Goal: Task Accomplishment & Management: Complete application form

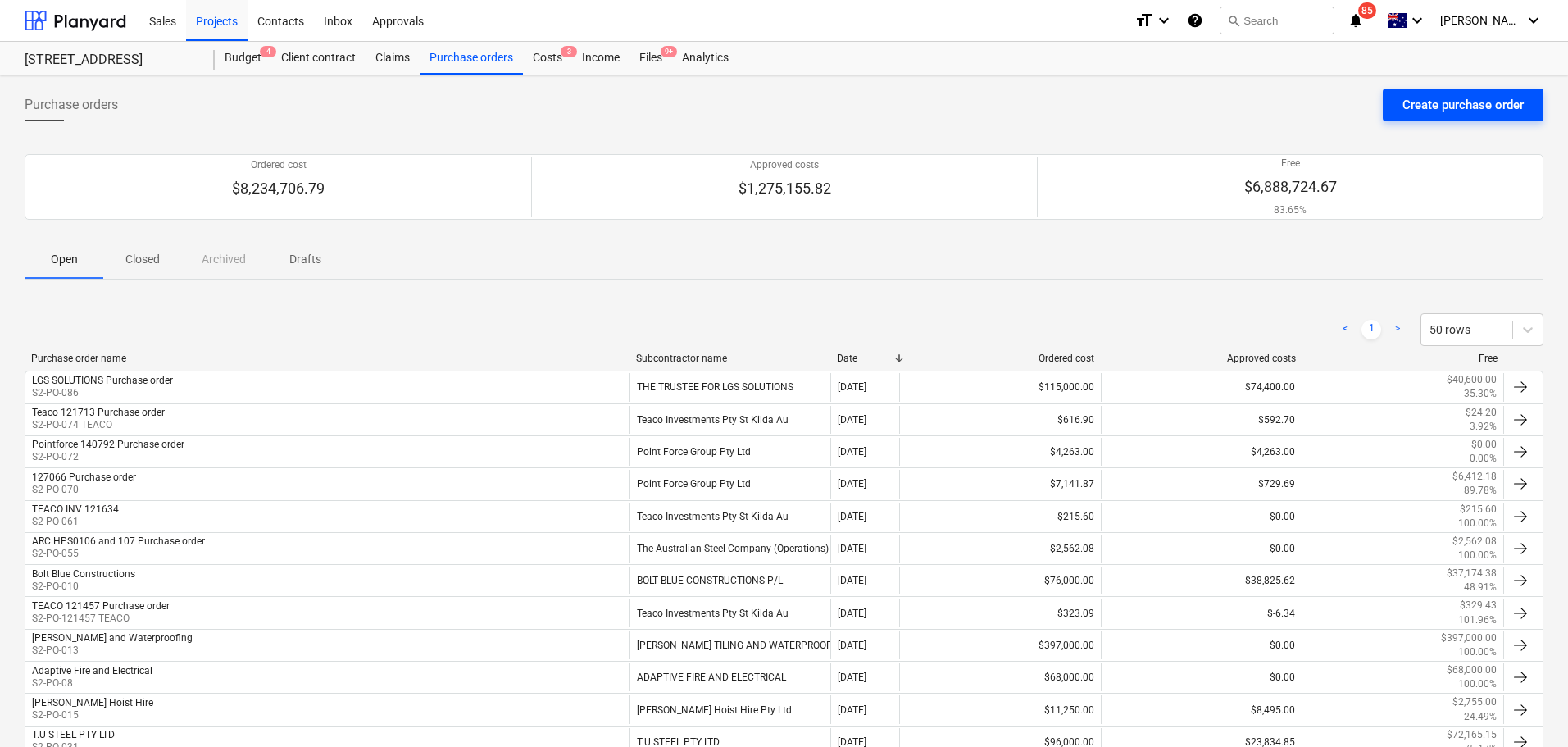
click at [1478, 111] on div "Create purchase order" at bounding box center [1462, 106] width 121 height 22
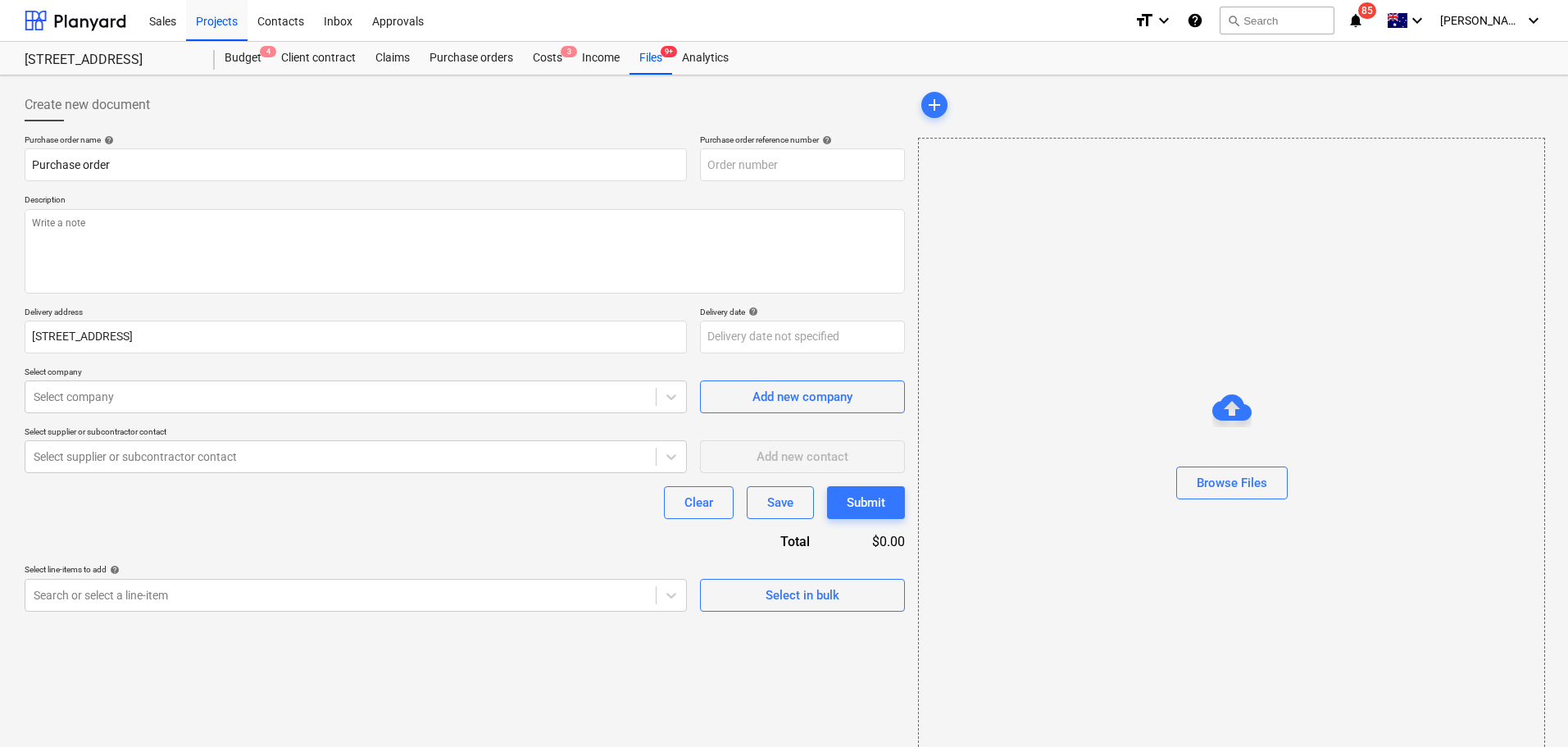
type textarea "x"
type input "S2-PO-089"
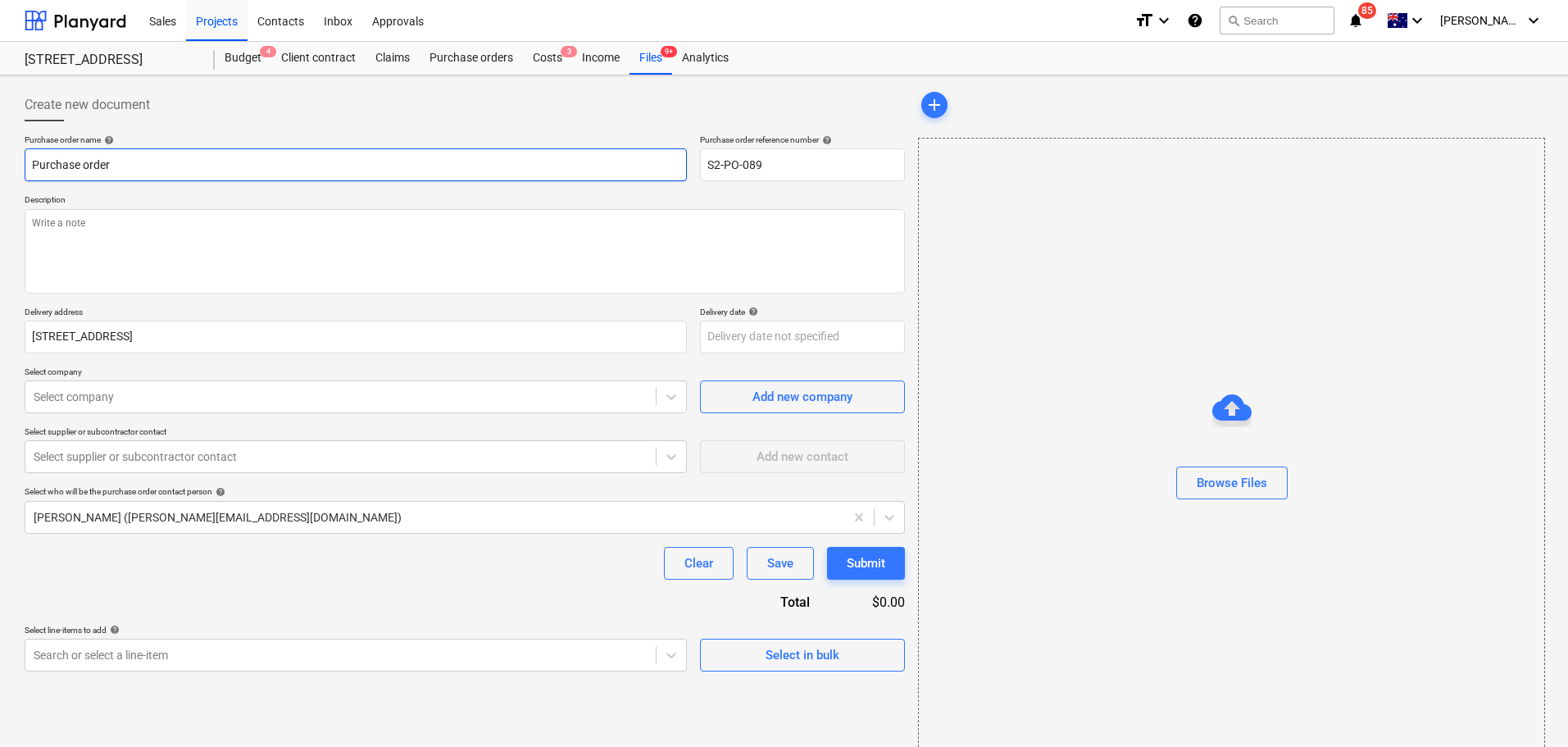
click at [32, 171] on input "Purchase order" at bounding box center [355, 164] width 662 height 33
type textarea "x"
type input "SPurchase order"
type textarea "x"
type input "S2Purchase order"
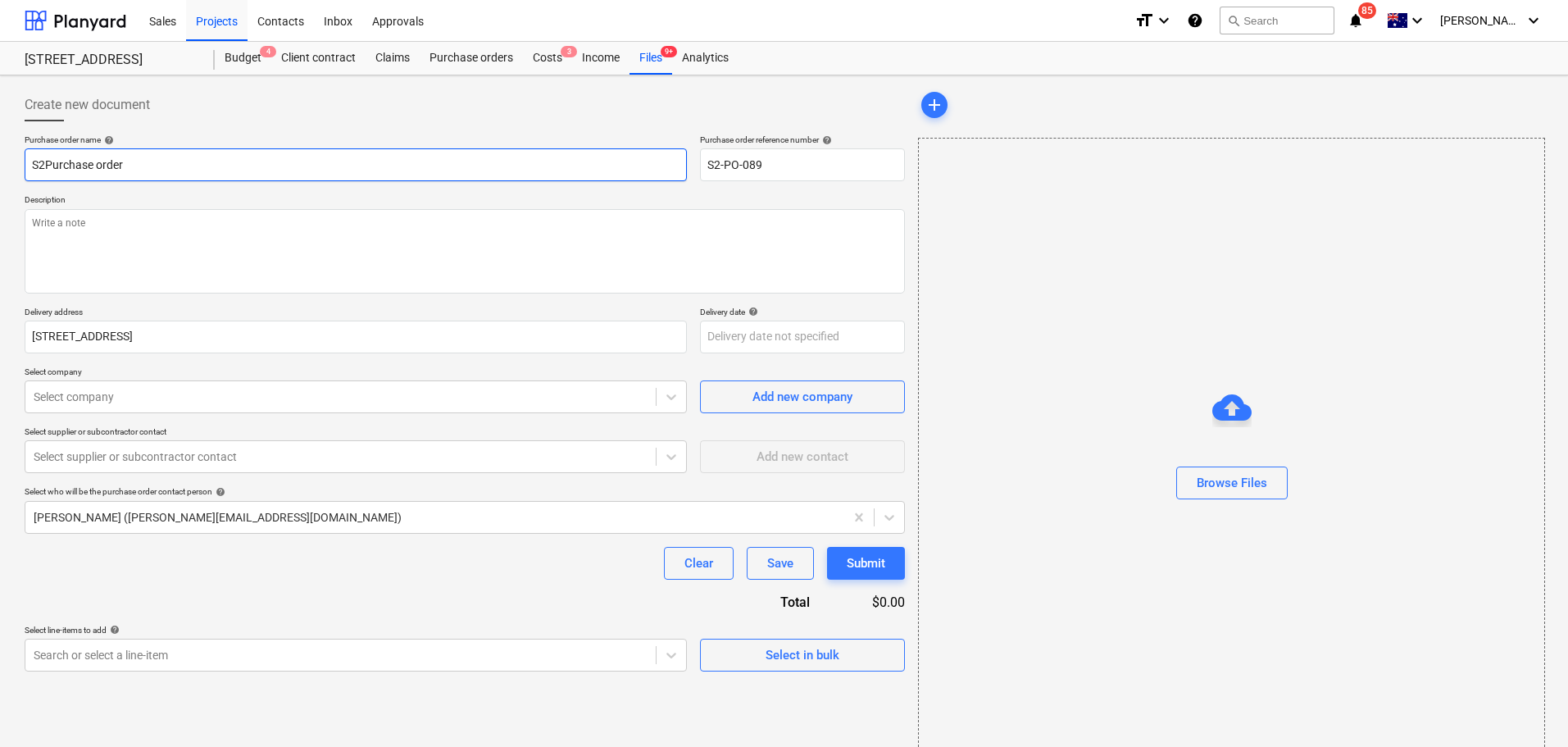
type textarea "x"
type input "S2 Purchase order"
type textarea "x"
type input "S2 EPurchase order"
type textarea "x"
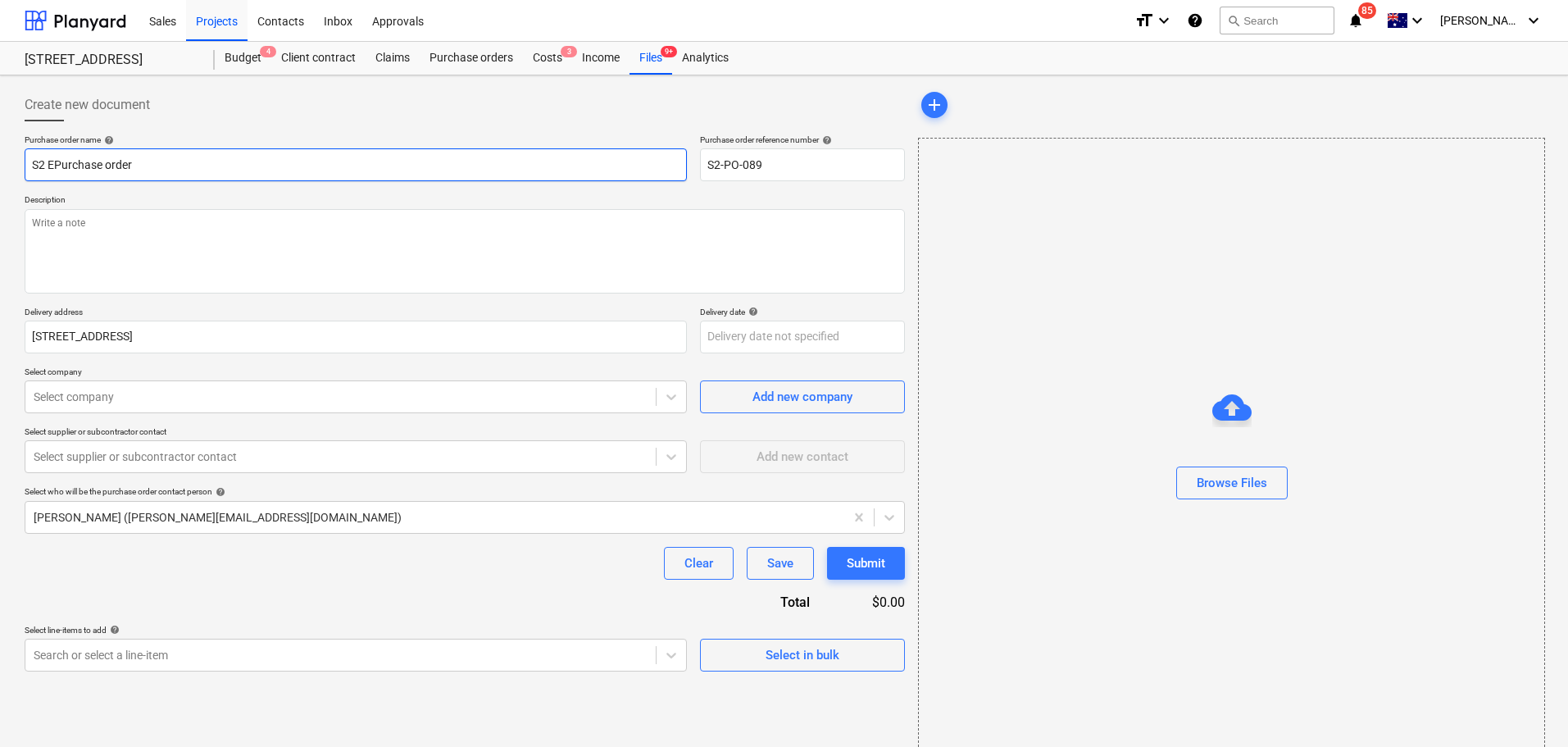
type input "S2 E&Purchase order"
type textarea "x"
type input "S2 E&SPurchase order"
type textarea "x"
type input "S2 E&S Purchase order"
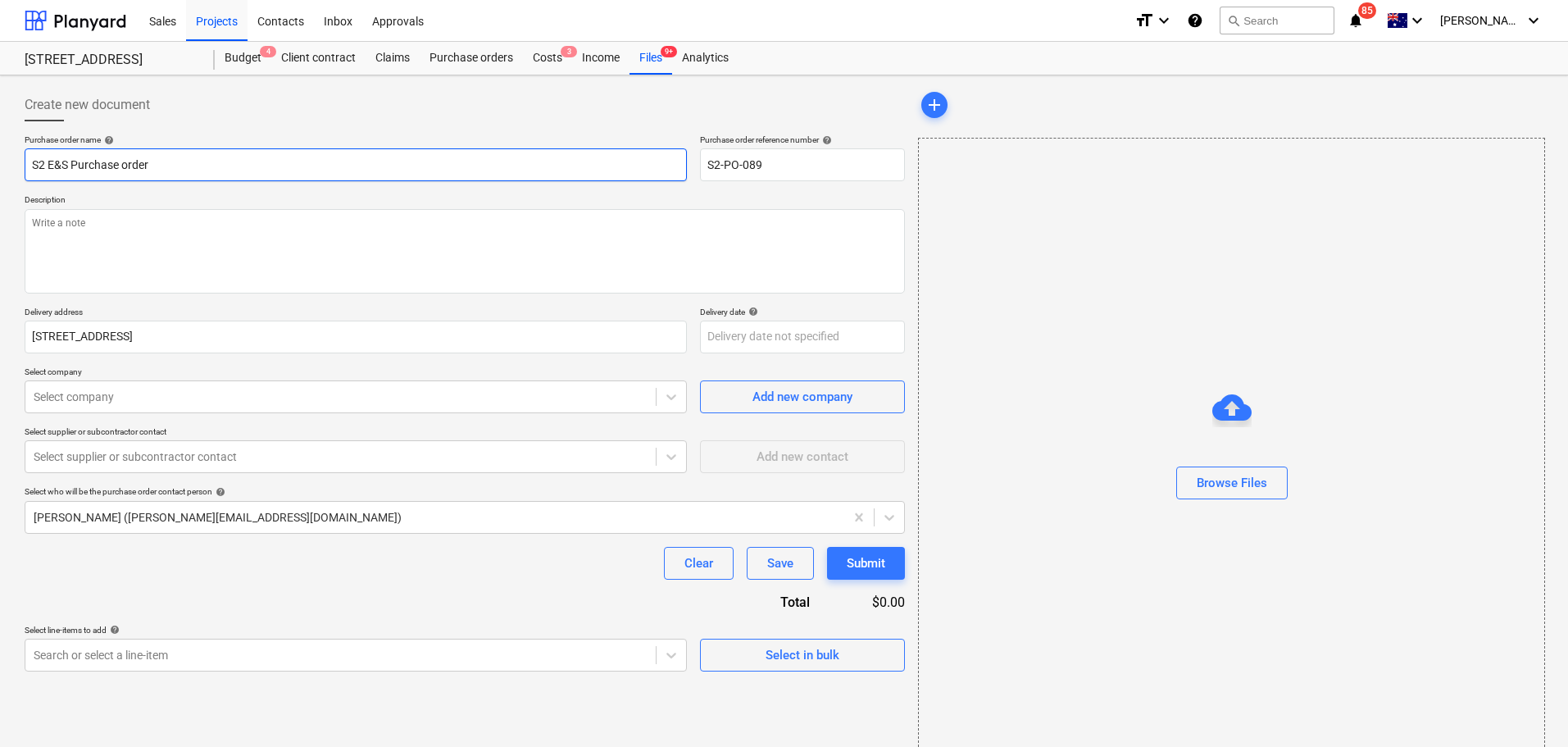
type textarea "x"
type input "S2 E&S TPurchase order"
type textarea "x"
type input "S2 E&S Purchase order"
type textarea "x"
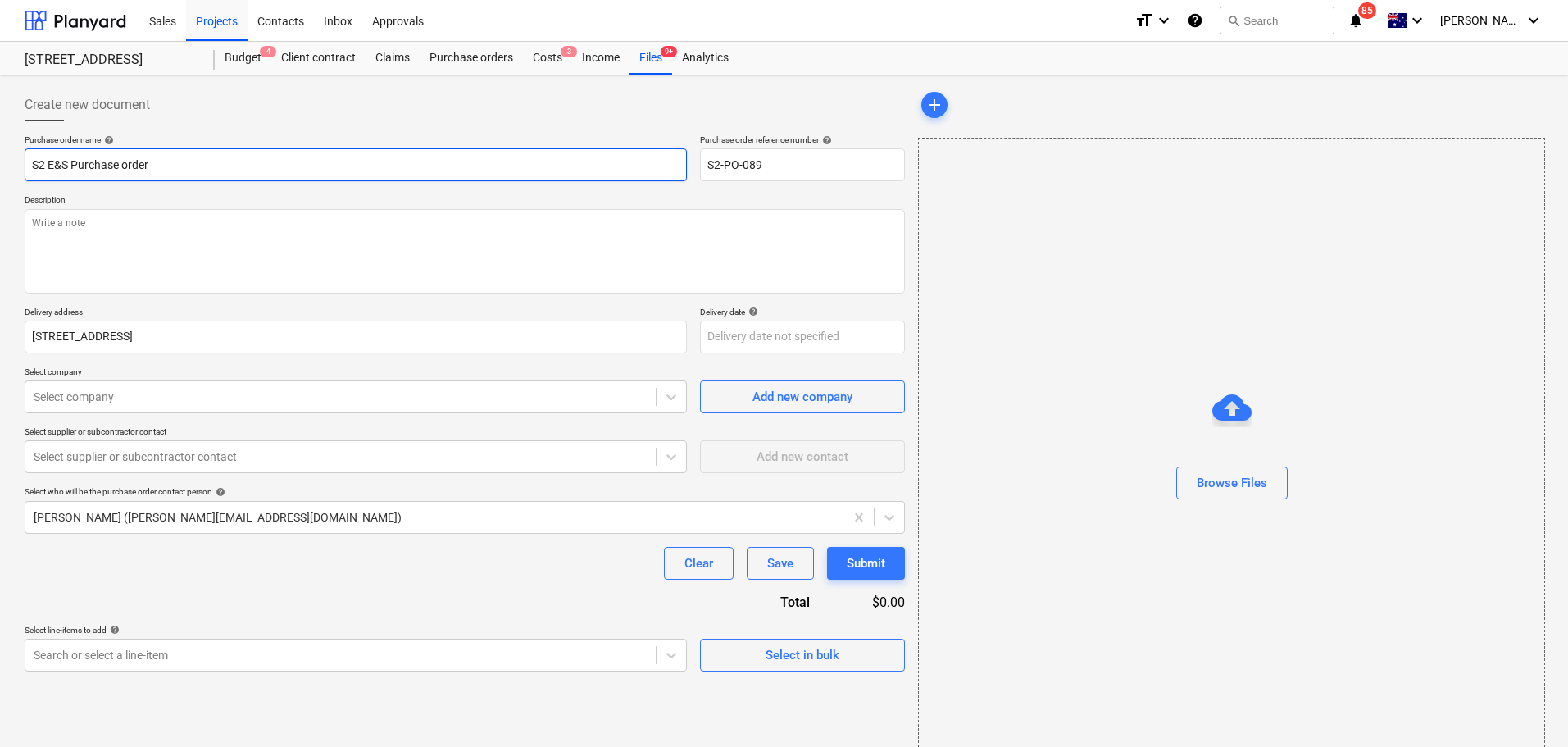
type input "S2 E&SPurchase order"
type textarea "x"
type input "S2 E&Purchase order"
type textarea "x"
type input "S2 EPurchase order"
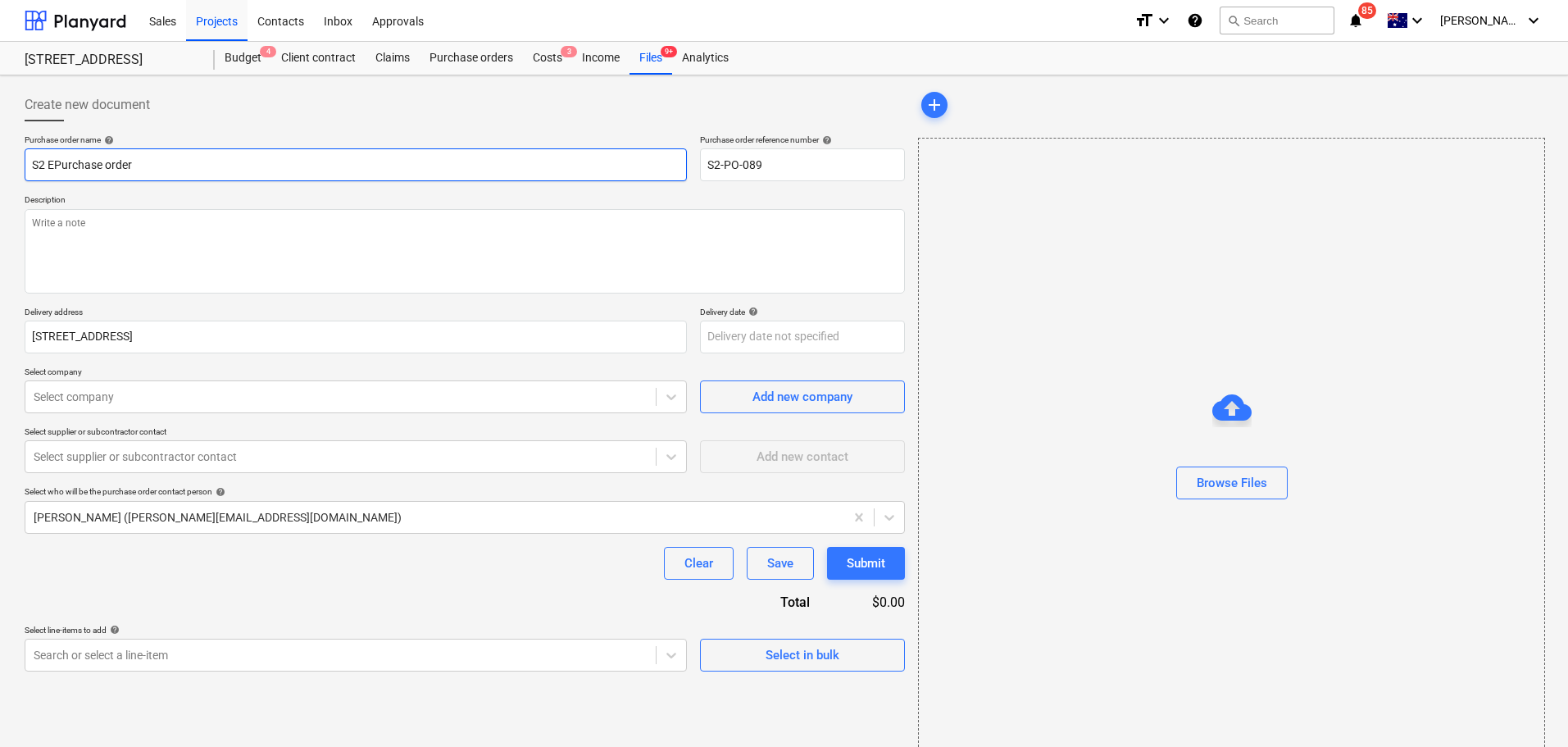
type textarea "x"
type input "S2 Purchase order"
type textarea "x"
type input "S2Purchase order"
type textarea "x"
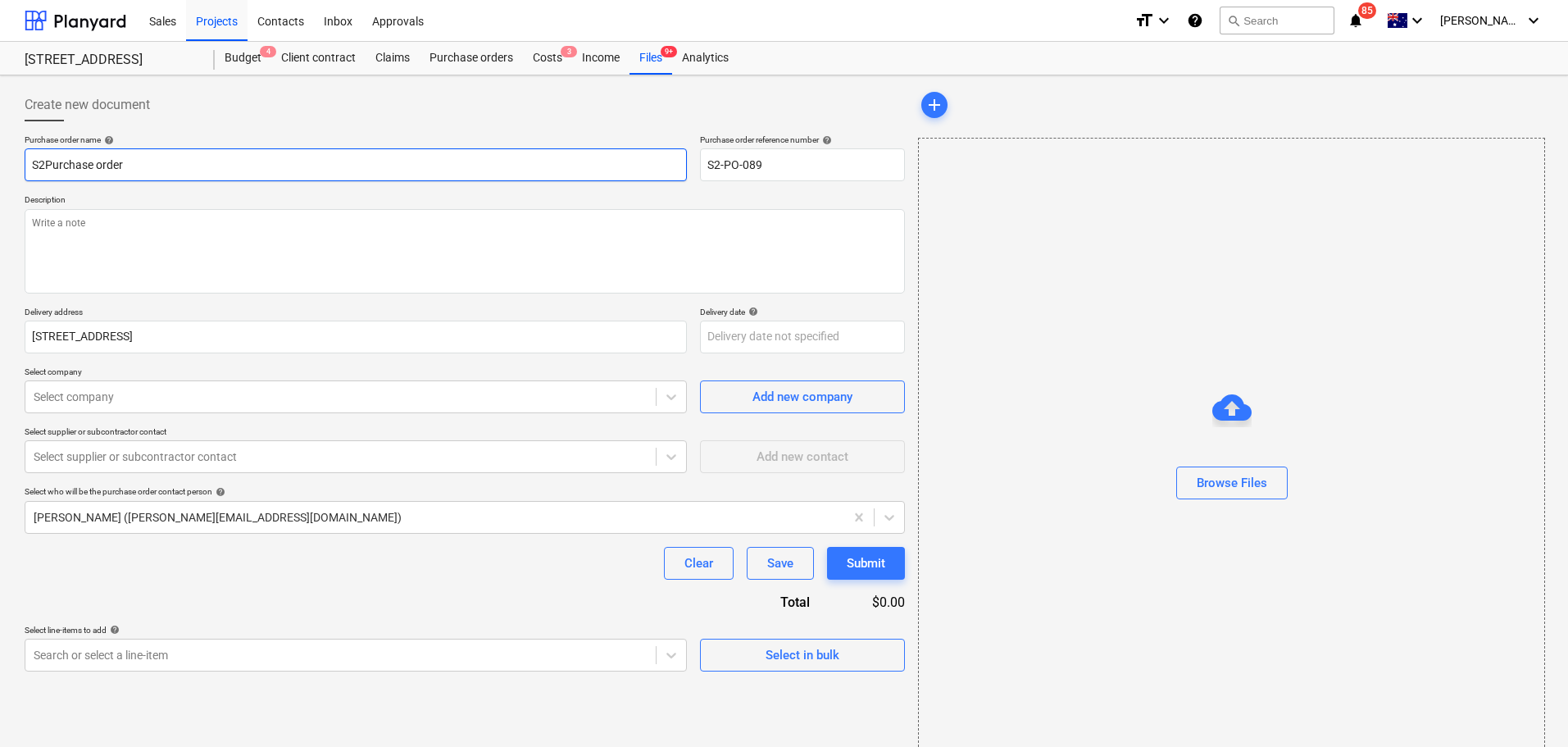
type input "S2 Purchase order"
type textarea "x"
type input "S2 Purchase order"
type textarea "x"
type input "S2 Purchase order -"
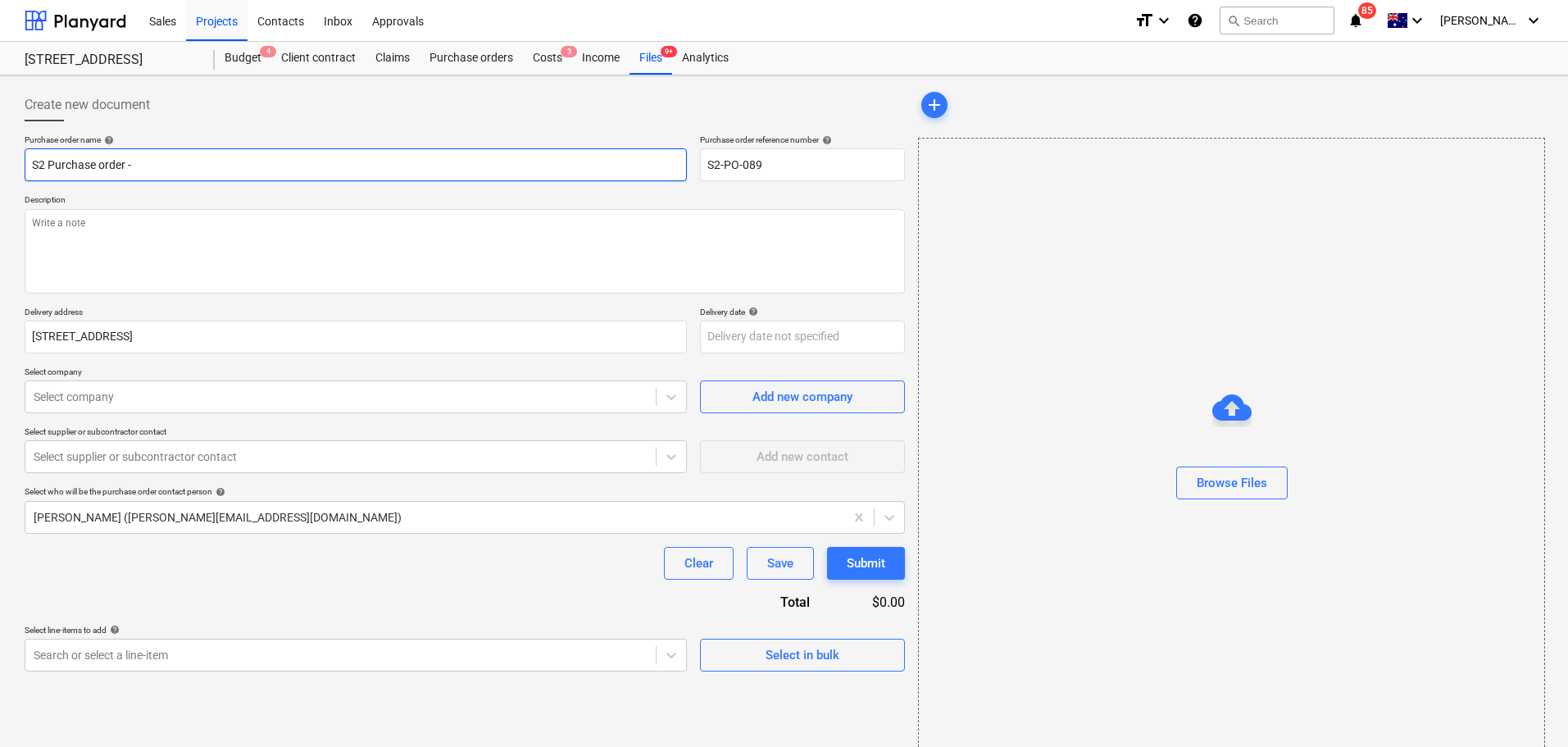
type textarea "x"
type input "S2 Purchase order -"
type textarea "x"
type input "S2 Purchase order - E"
type textarea "x"
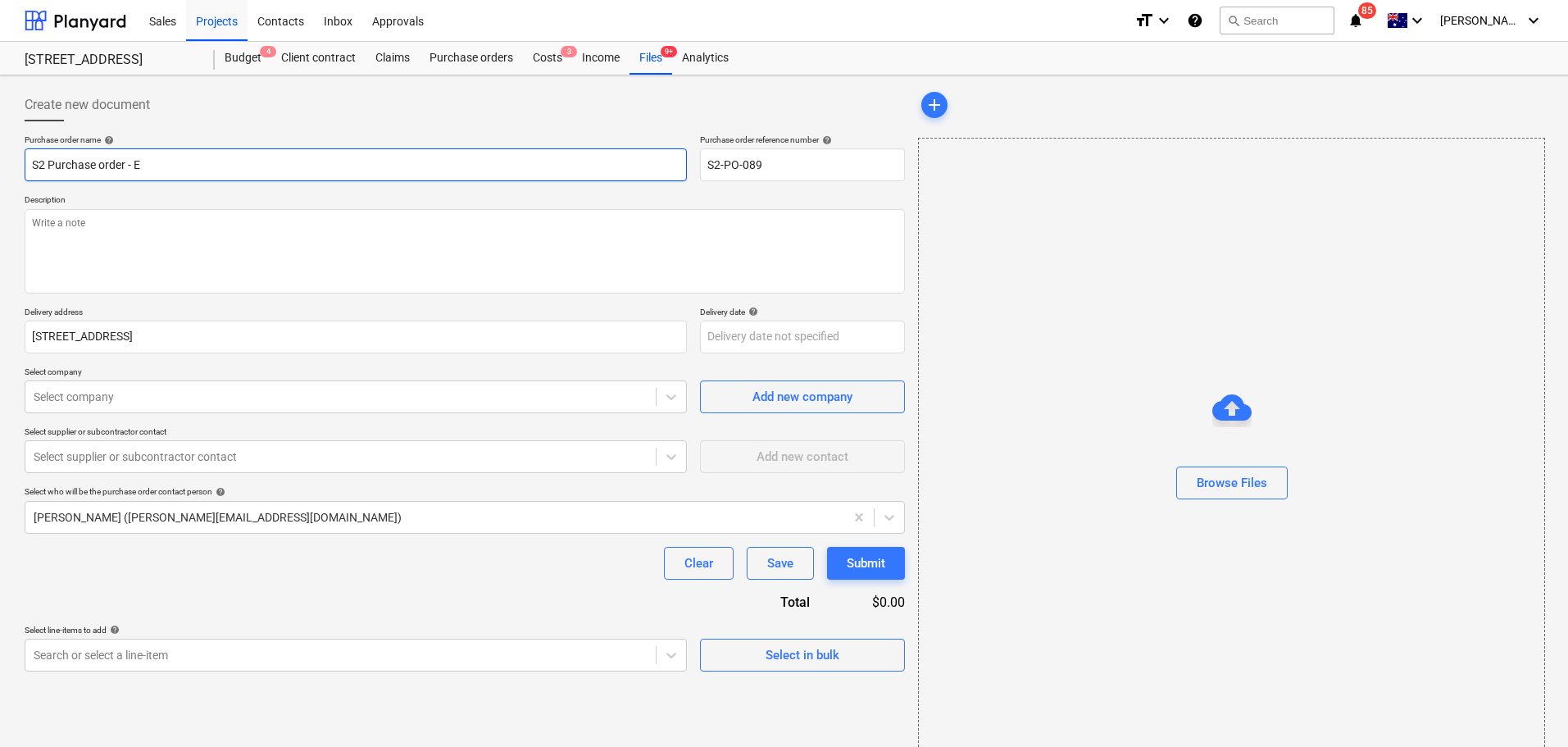
type input "S2 Purchase order - E&"
type textarea "x"
type input "S2 Purchase order - E&S"
type textarea "x"
type input "S2 Purchase order - E&S"
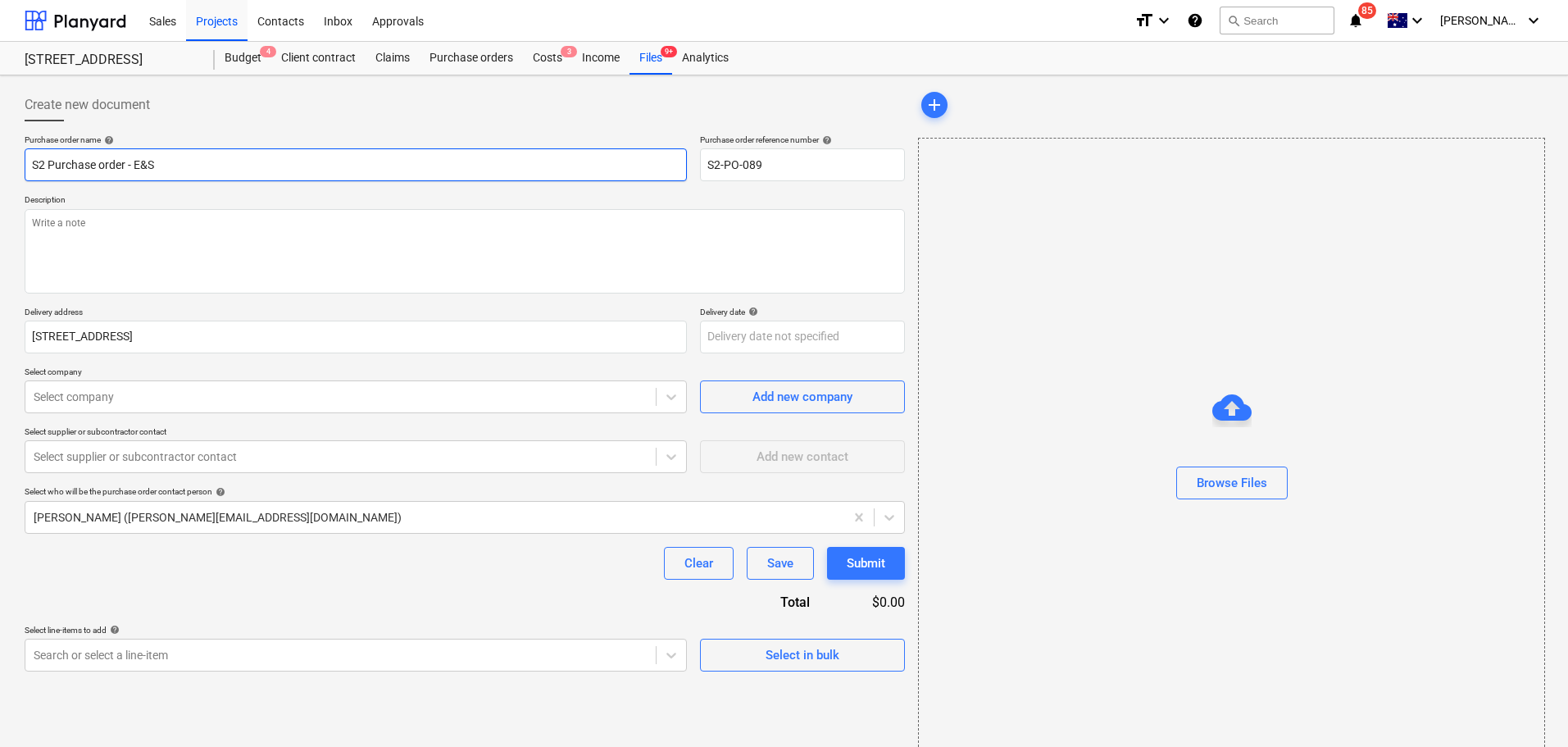
type textarea "x"
type input "S2 Purchase order - E&S T"
type textarea "x"
type input "S2 Purchase order - E&S Ti"
type textarea "x"
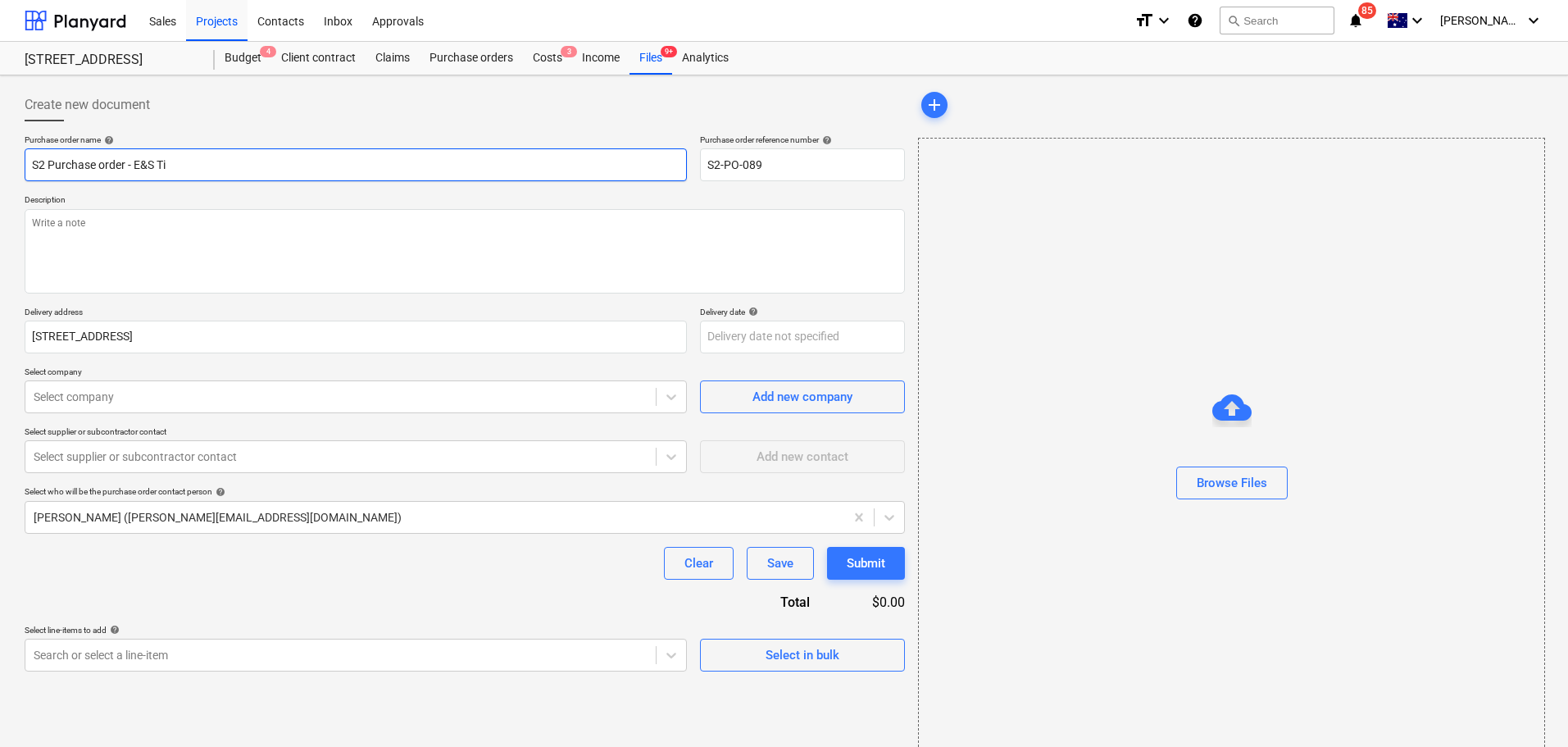
type input "S2 Purchase order - E&S Til"
type textarea "x"
type input "S2 Purchase order - E&S Tile"
type textarea "x"
type input "S2 Purchase order - E&S Tile"
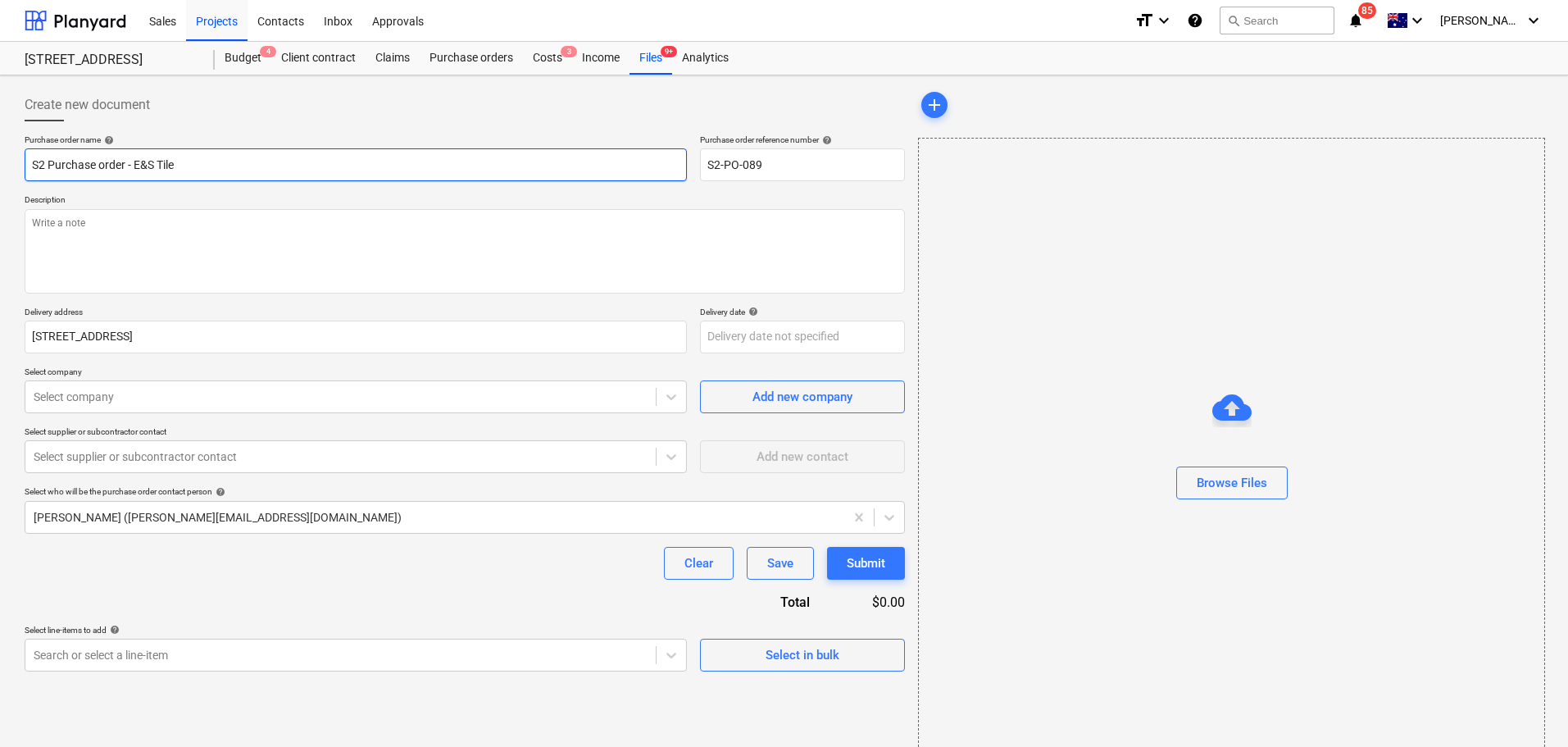
type textarea "x"
type input "S2 Purchase order - E&S Tile i"
type textarea "x"
type input "S2 Purchase order - E&S Tile in"
type textarea "x"
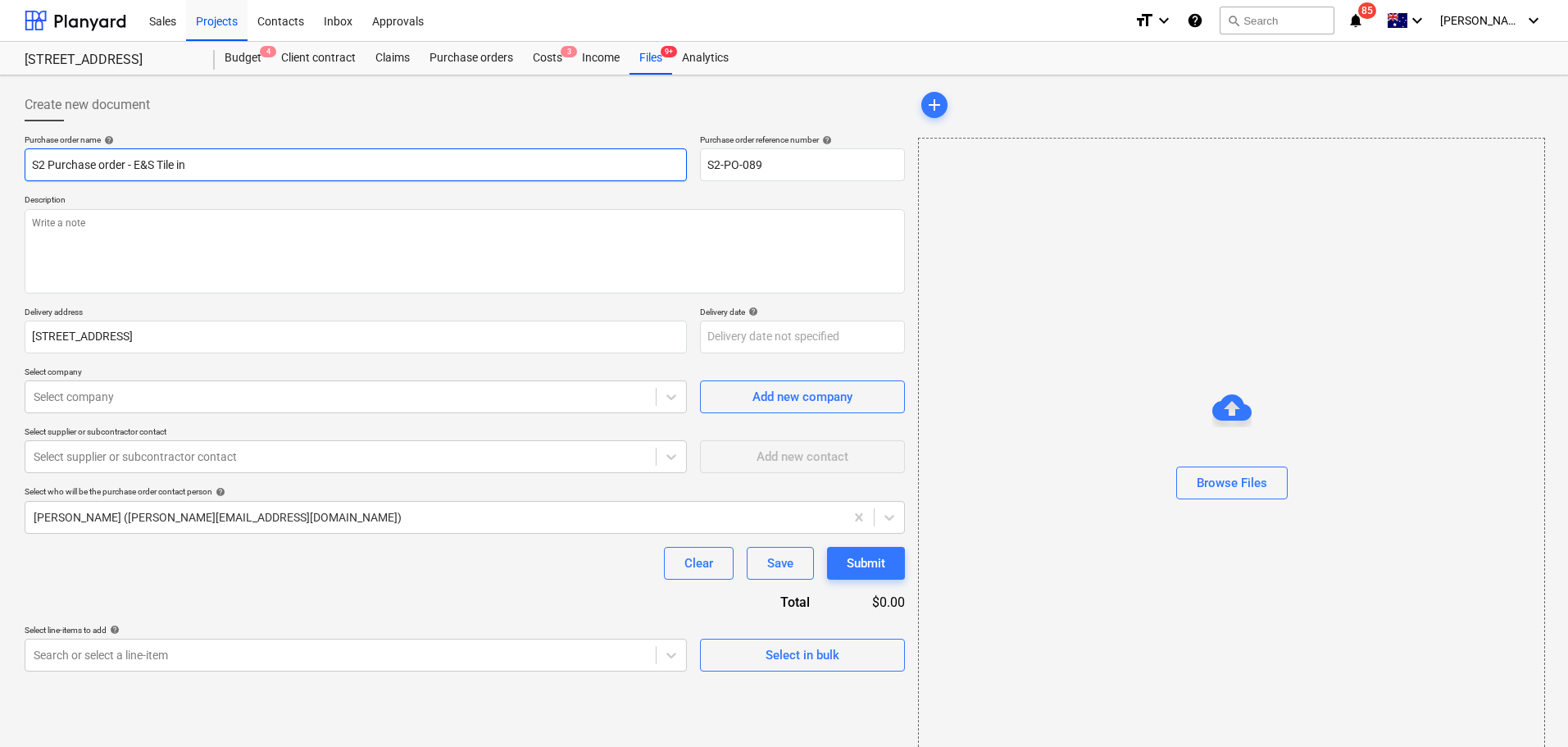
type input "S2 Purchase order - E&S Tile ins"
type textarea "x"
type input "S2 Purchase order - E&S Tile inset"
type textarea "x"
type input "S2 Purchase order - E&S Tile insetr"
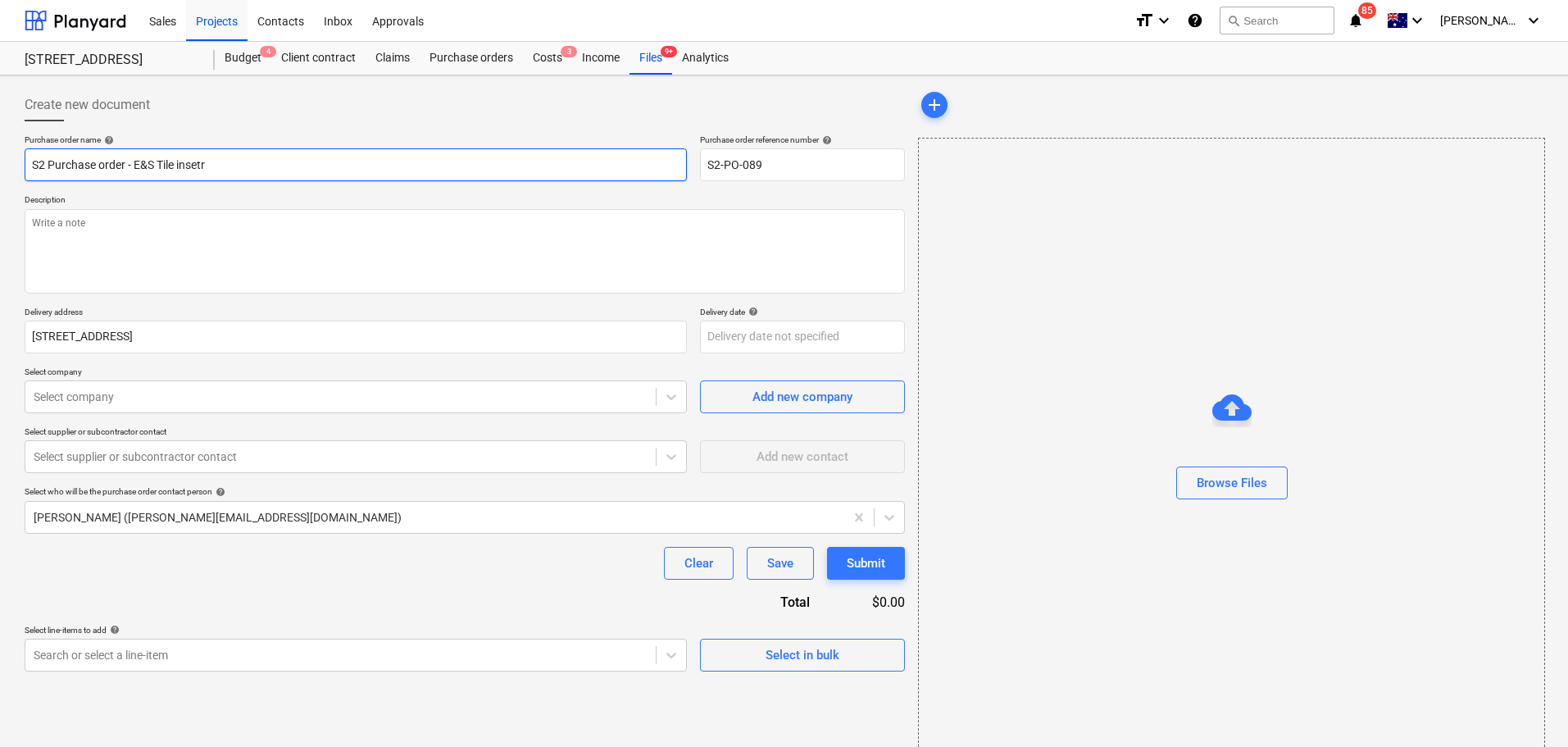
type textarea "x"
type input "S2 Purchase order - E&S Tile inset"
type textarea "x"
type input "S2 Purchase order - E&S Tile inse"
type textarea "x"
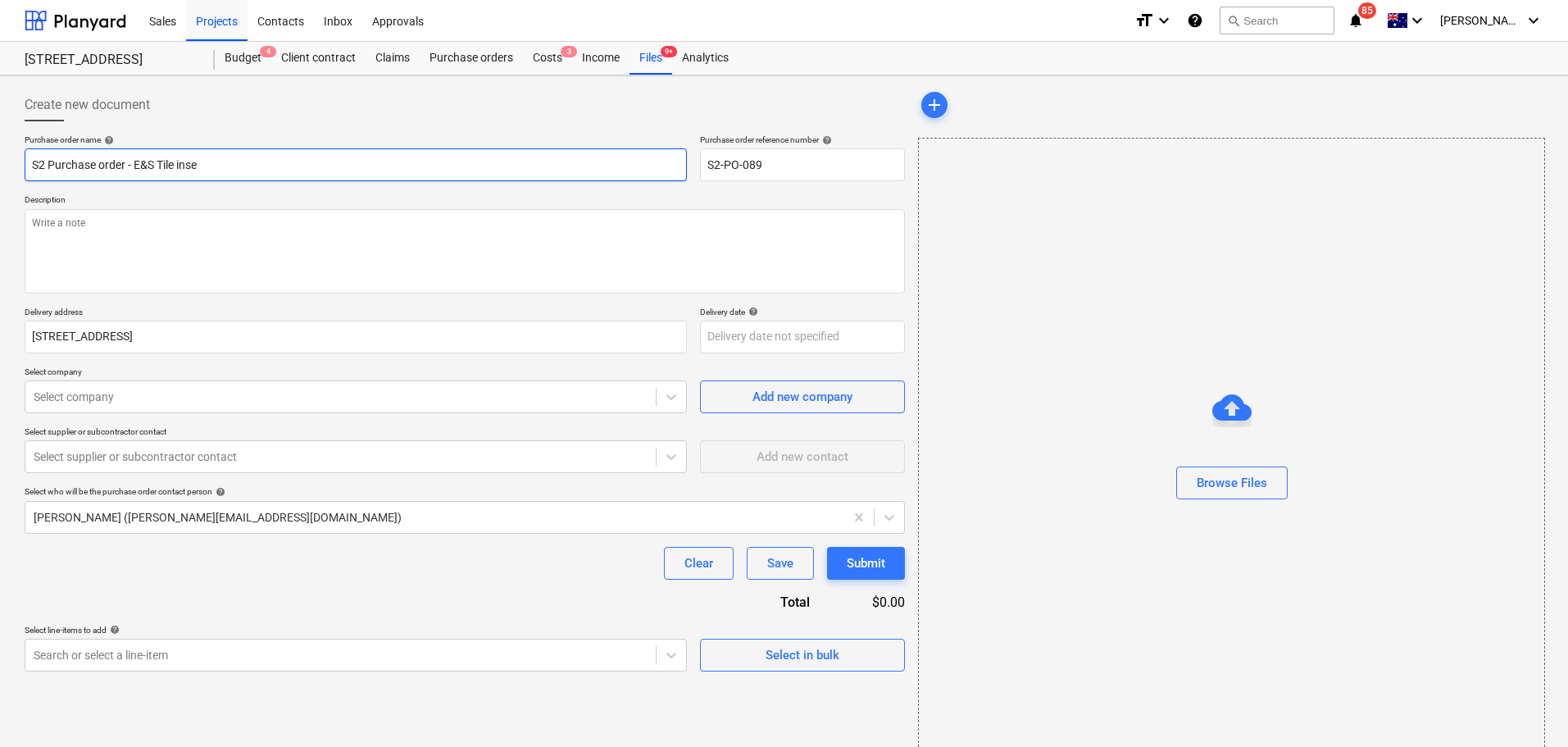
type input "S2 Purchase order - E&S Tile inser"
type textarea "x"
type input "S2 Purchase order - E&S Tile insert"
type textarea "x"
type input "S2 Purchase order - E&S Tile insert"
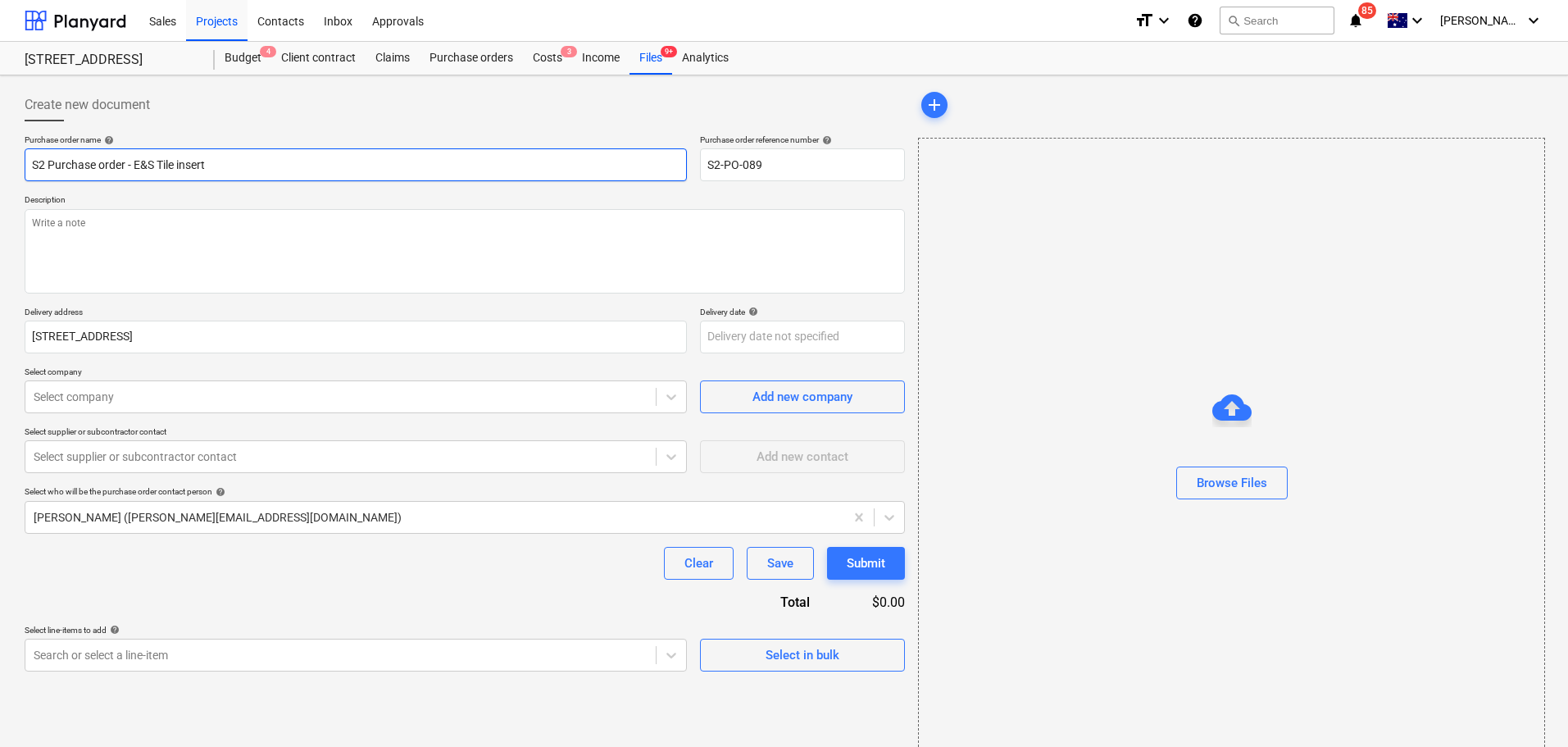
type textarea "x"
type input "S2 Purchase order - E&S Tile insert F"
type textarea "x"
type input "S2 Purchase order - E&S Tile insert Fl"
type textarea "x"
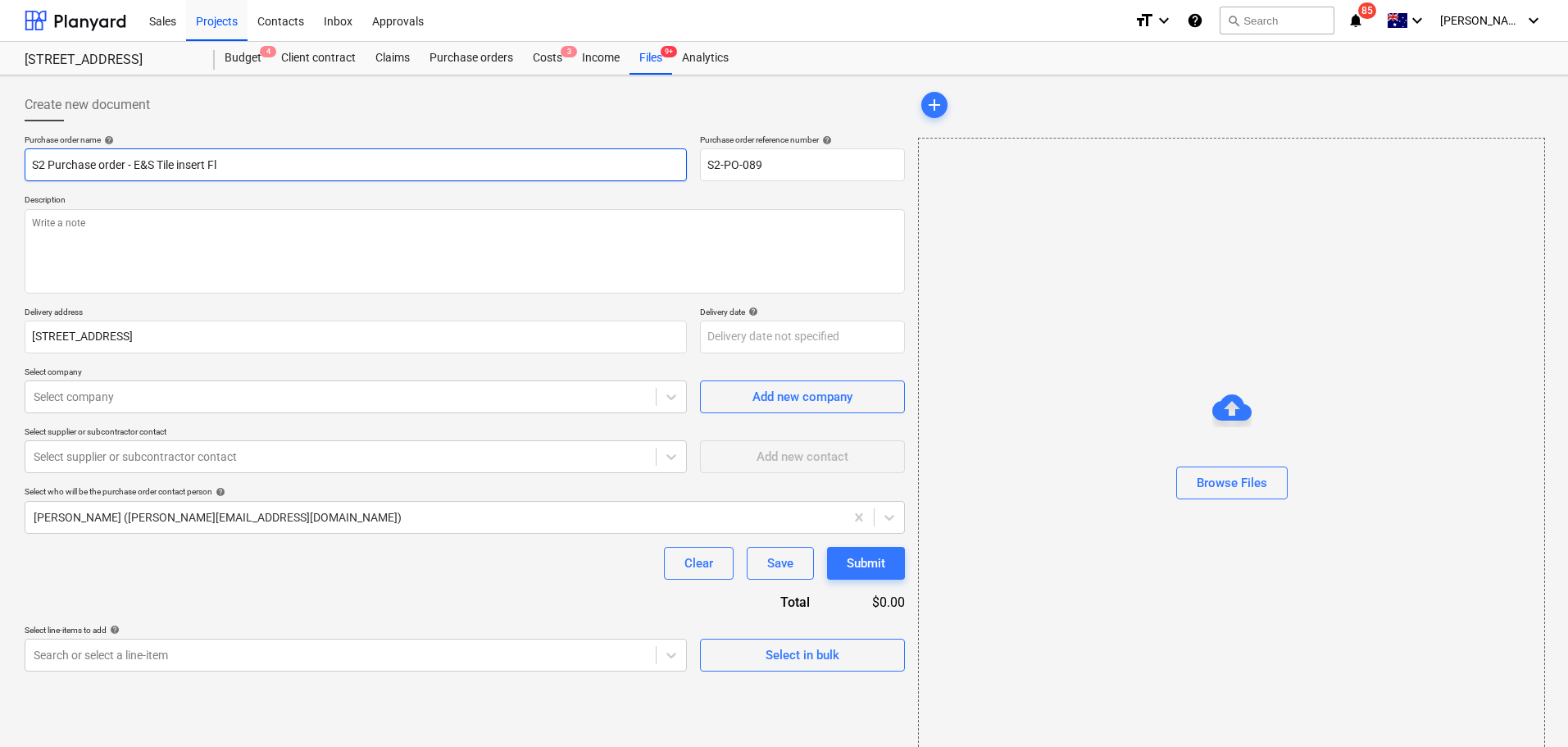
type input "S2 Purchase order - E&S Tile insert Flo"
type textarea "x"
type input "S2 Purchase order - E&S Tile insert Floo"
type textarea "x"
type input "S2 Purchase order - E&S Tile insert Floor"
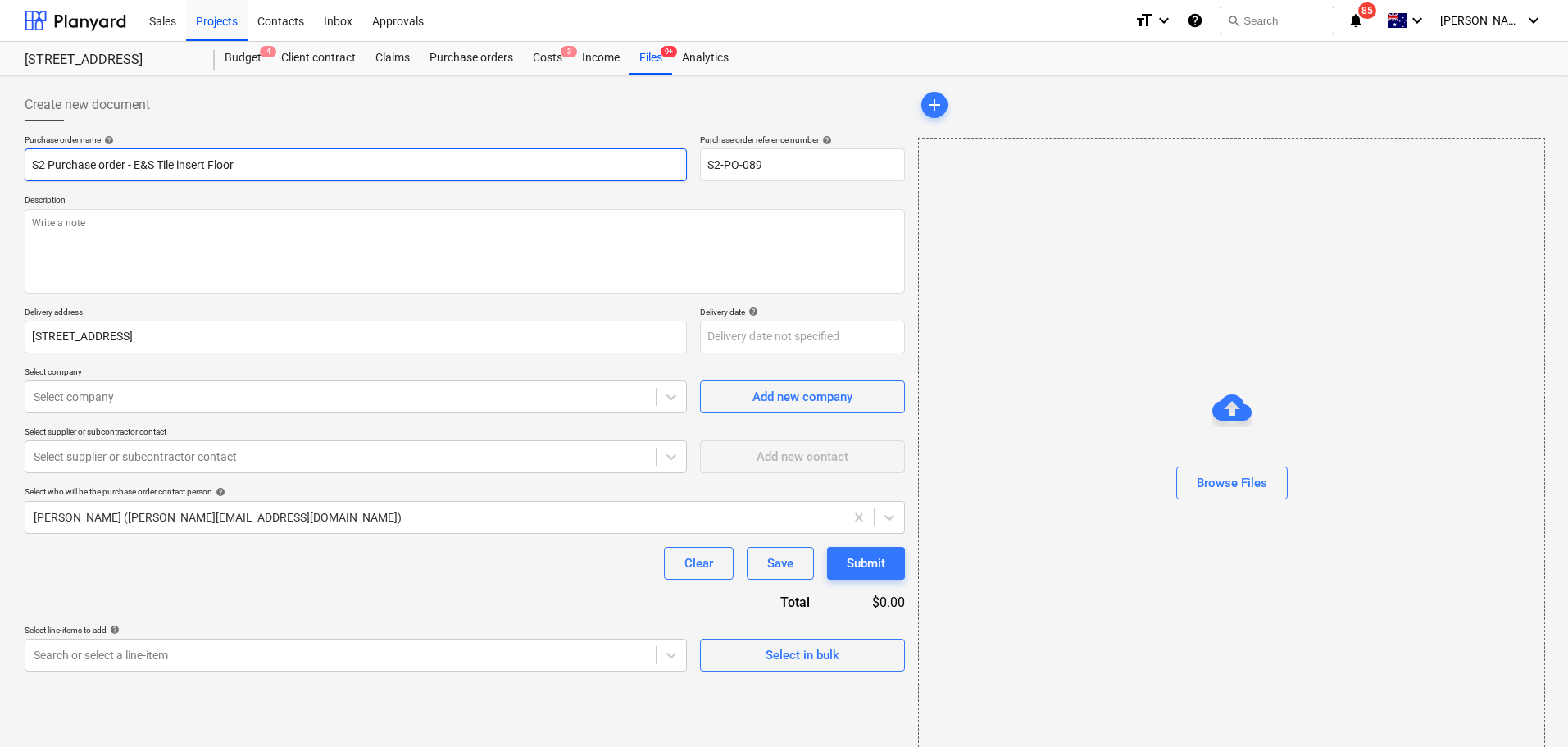
type textarea "x"
type input "S2 Purchase order - E&S Tile insert Floor"
type textarea "x"
type input "S2 Purchase order - E&S Tile insert Floor W"
type textarea "x"
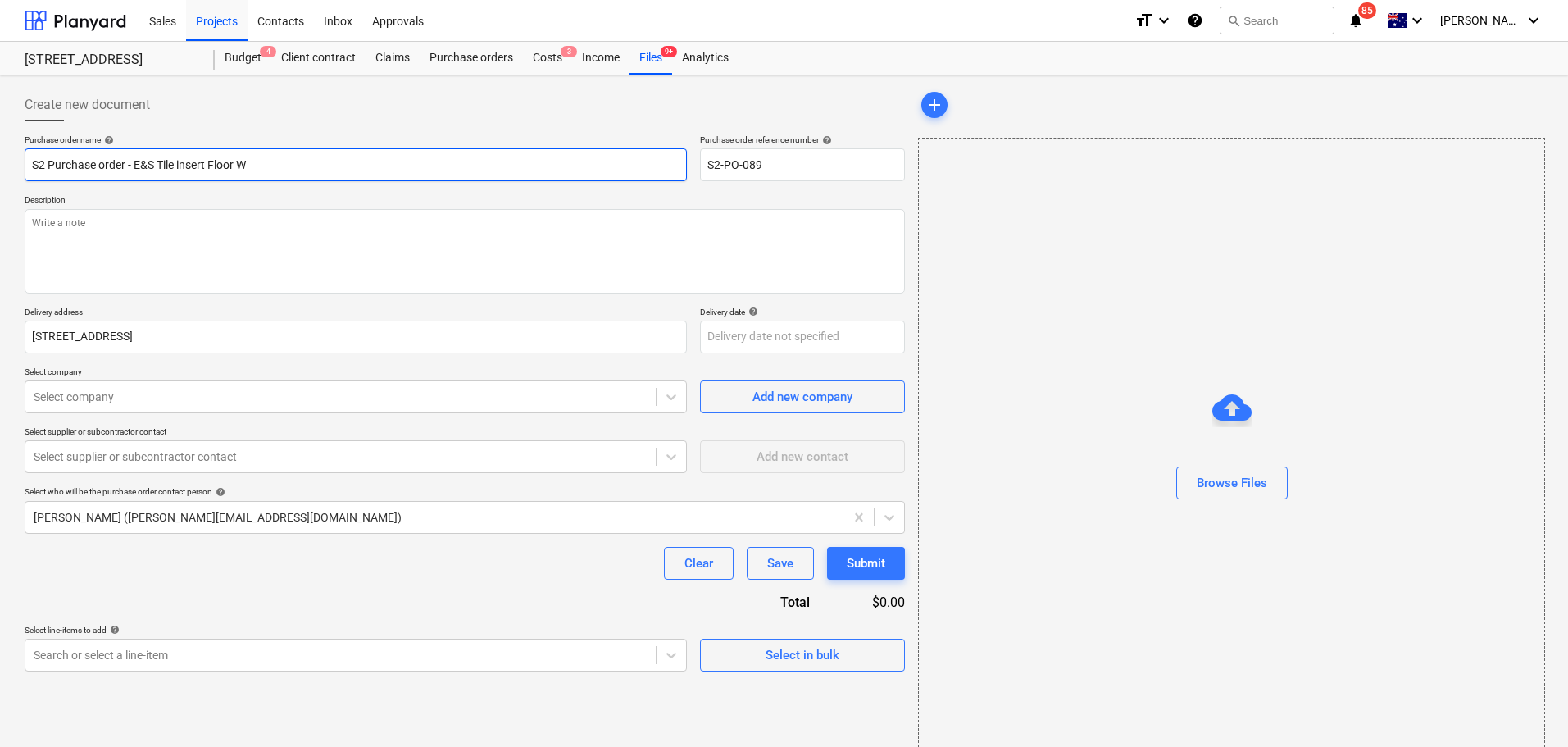
type input "S2 Purchase order - E&S Tile insert Floor Wa"
type textarea "x"
type input "S2 Purchase order - E&S Tile insert Floor Was"
type textarea "x"
type input "S2 Purchase order - E&S Tile insert Floor Wast"
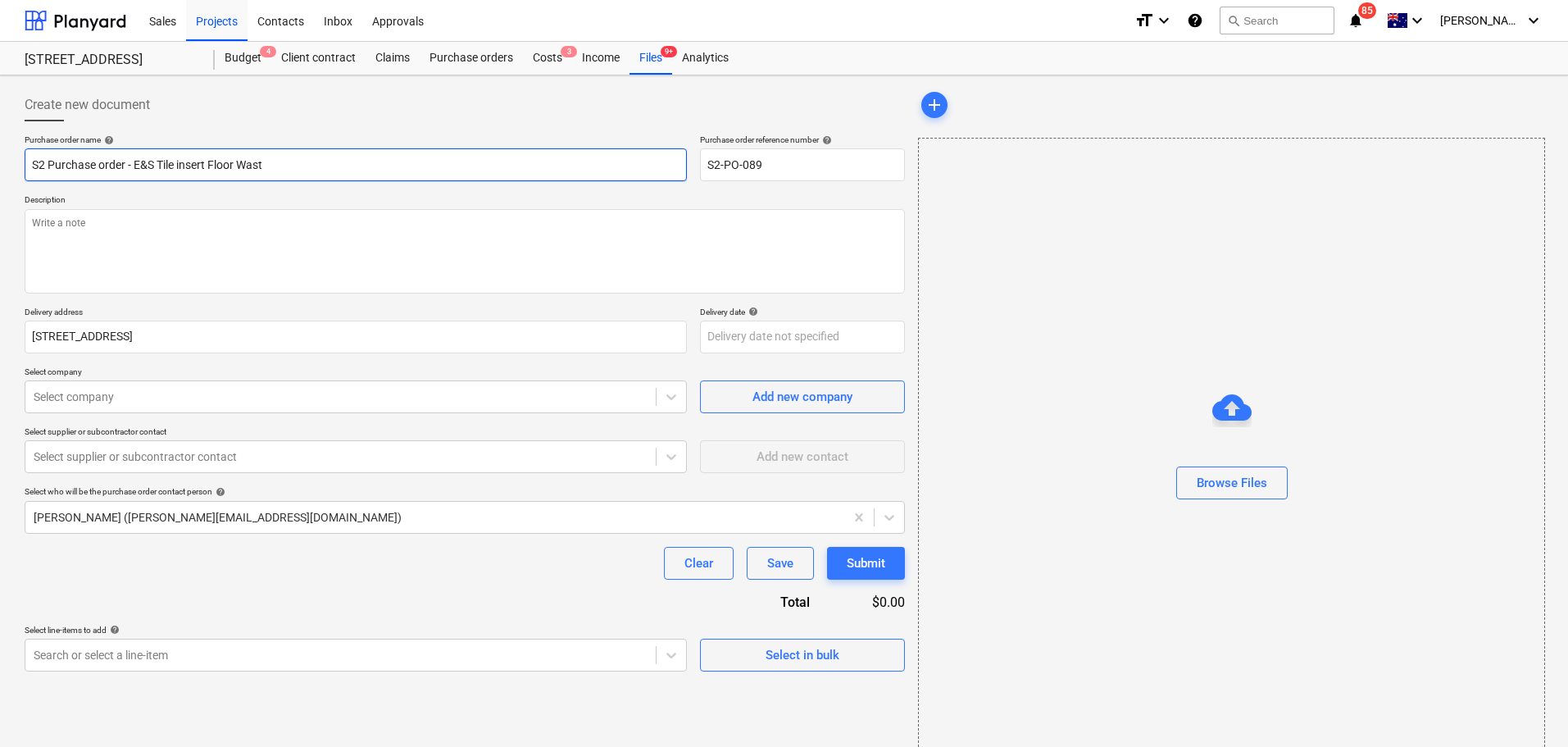
type textarea "x"
type input "S2 Purchase order - E&S Tile insert Floor Waste"
click at [248, 172] on input "S2 Purchase order - E&S Tile insert Floor Waste" at bounding box center [355, 164] width 662 height 33
type textarea "x"
type input "S2 Purchase order - E&S Tile insert Floor waste"
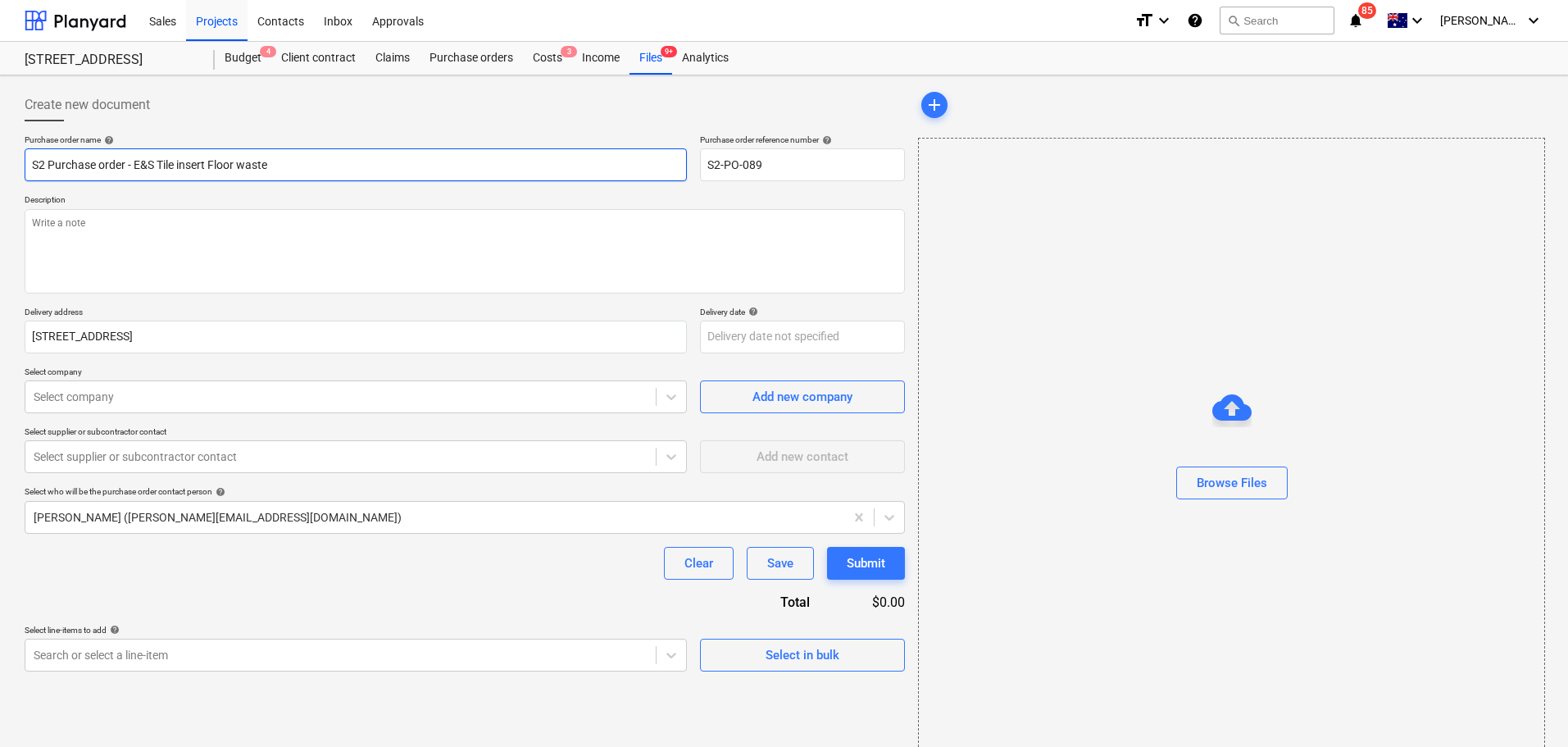
type textarea "x"
type input "S2 Purchase order - E&S Tile insert [PERSON_NAME] waste"
type textarea "x"
type input "S2 Purchase order - E&S Tile insert floor waste"
click at [284, 265] on textarea at bounding box center [465, 252] width 880 height 85
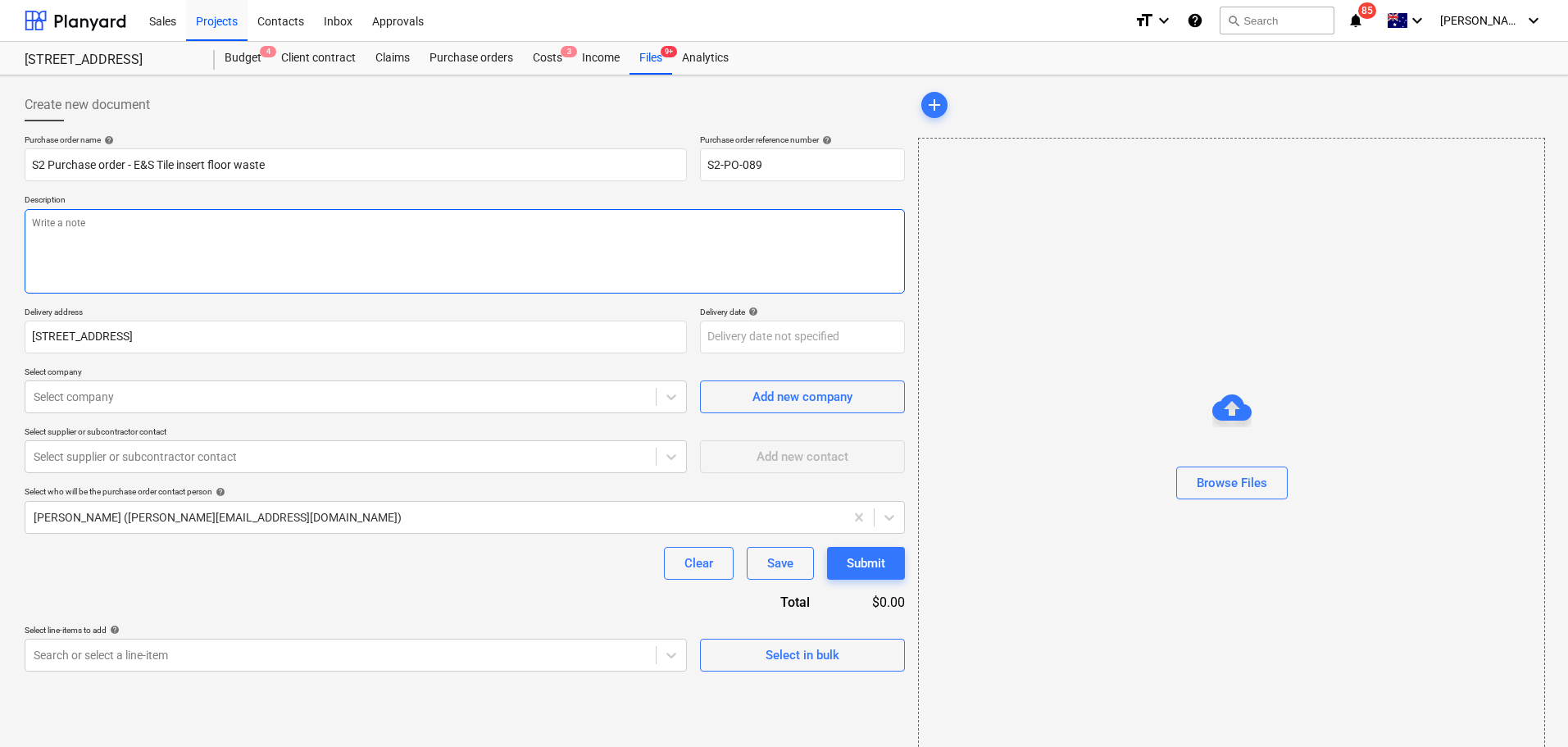
paste textarea "Tile Insert Floor Waste - Stormtech - SQ100TI20DN100"
type textarea "x"
type textarea "Tile Insert Floor Waste - Stormtech - SQ100TI20DN100"
type textarea "x"
type textarea "Tile Insert Floor Waste - Stormtech - SQ100TI20DN100"
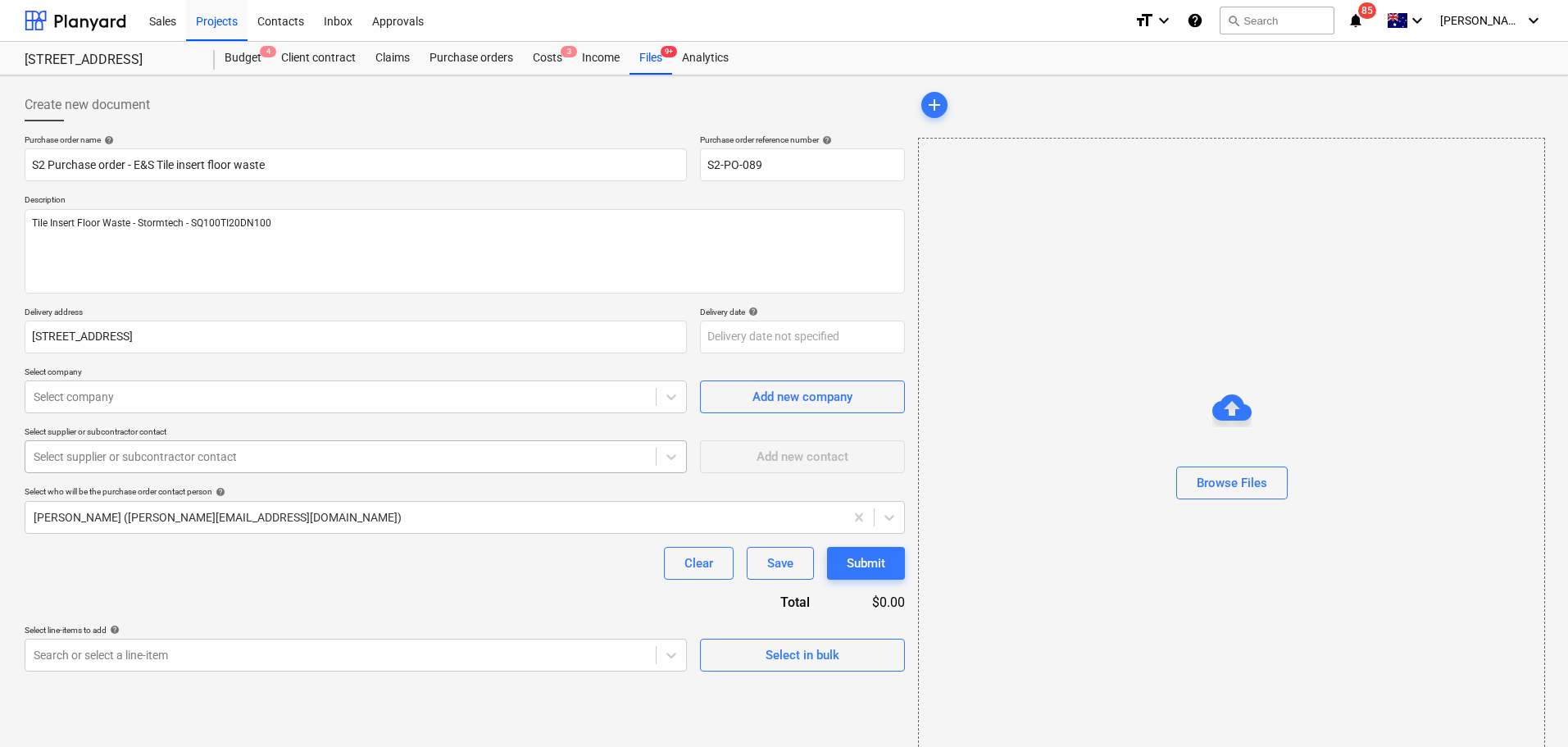
click at [140, 448] on div at bounding box center [340, 456] width 614 height 17
type textarea "x"
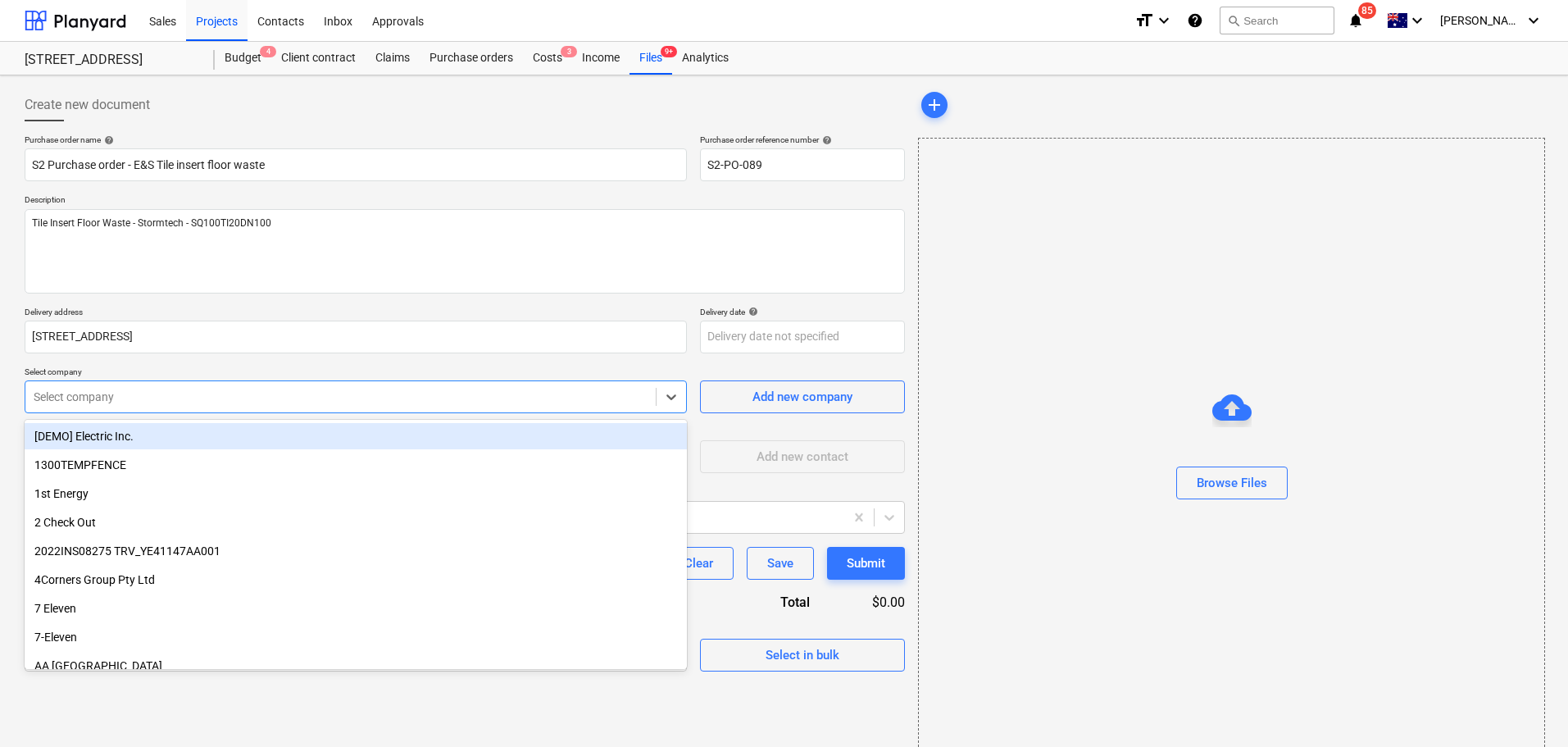
click at [139, 413] on div "Select company" at bounding box center [355, 396] width 662 height 33
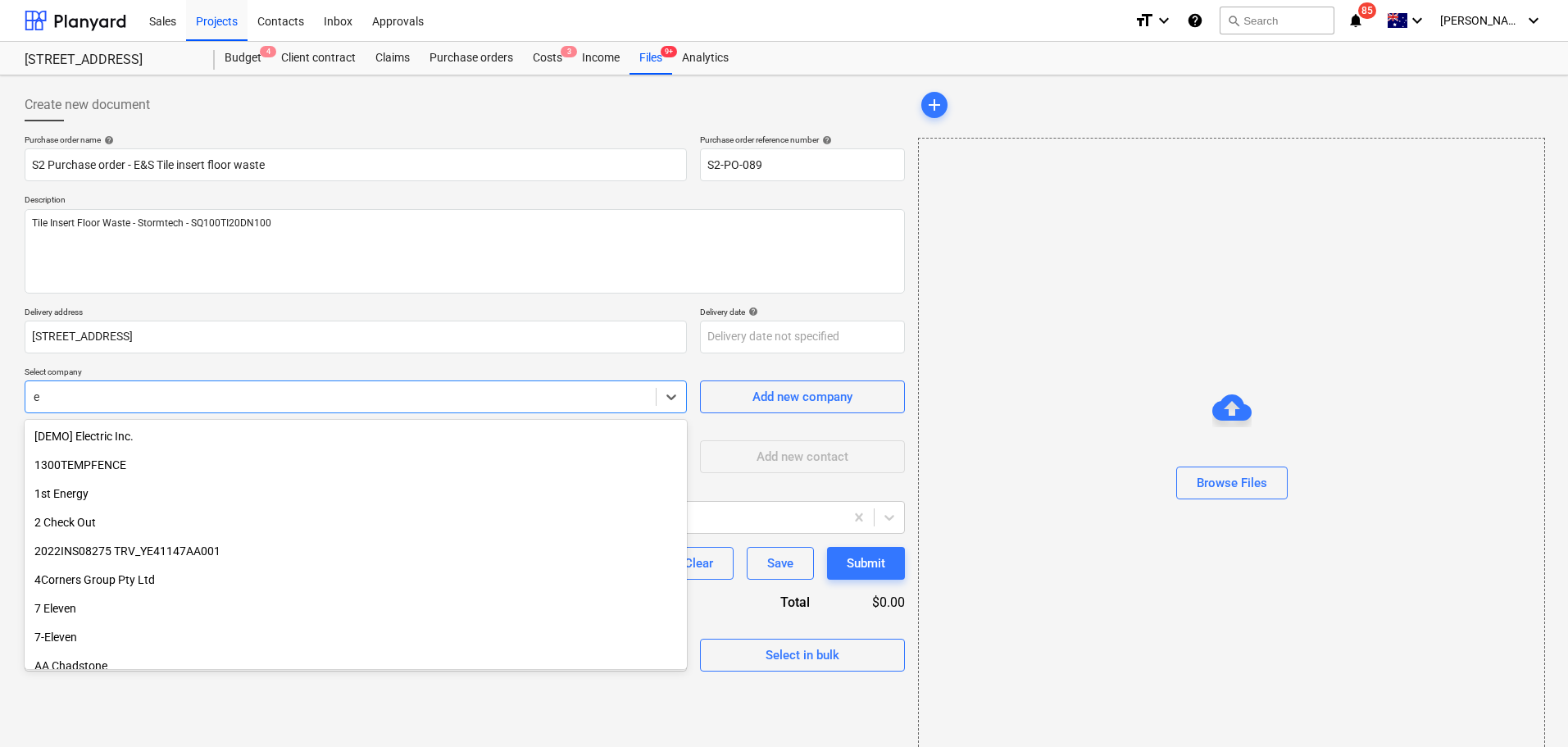
type input "e"
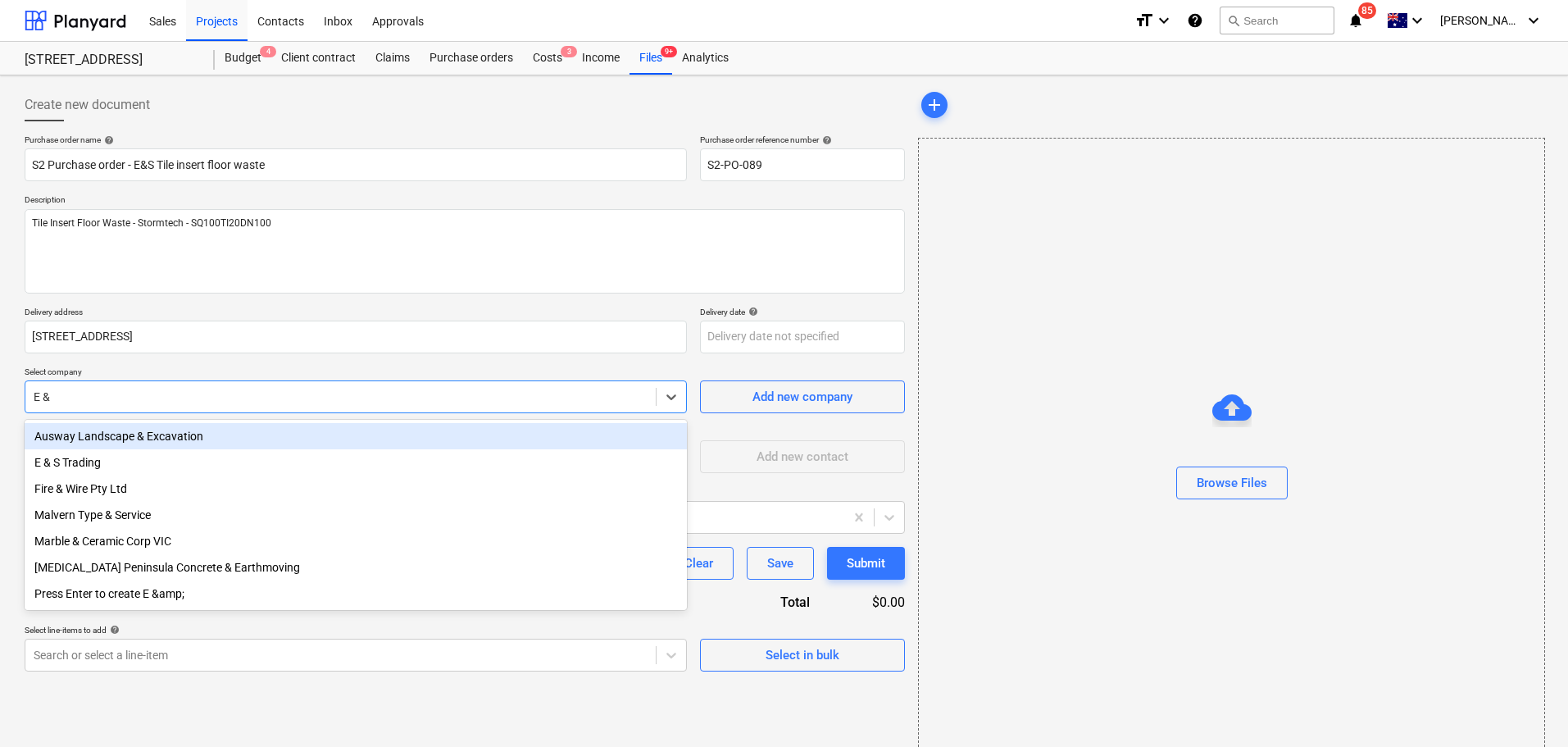
type input "E & S"
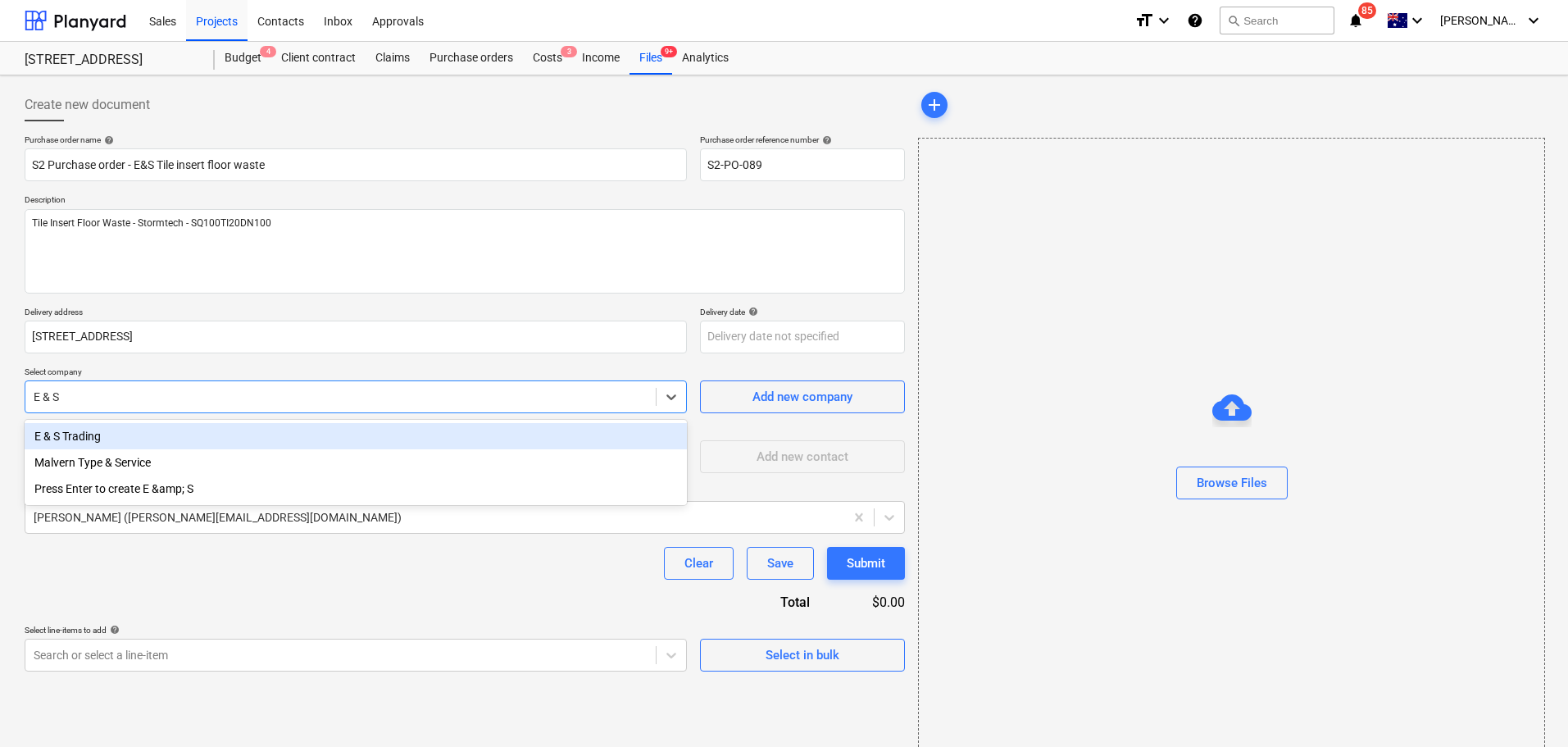
click at [187, 441] on div "E & S Trading" at bounding box center [355, 436] width 662 height 27
type textarea "x"
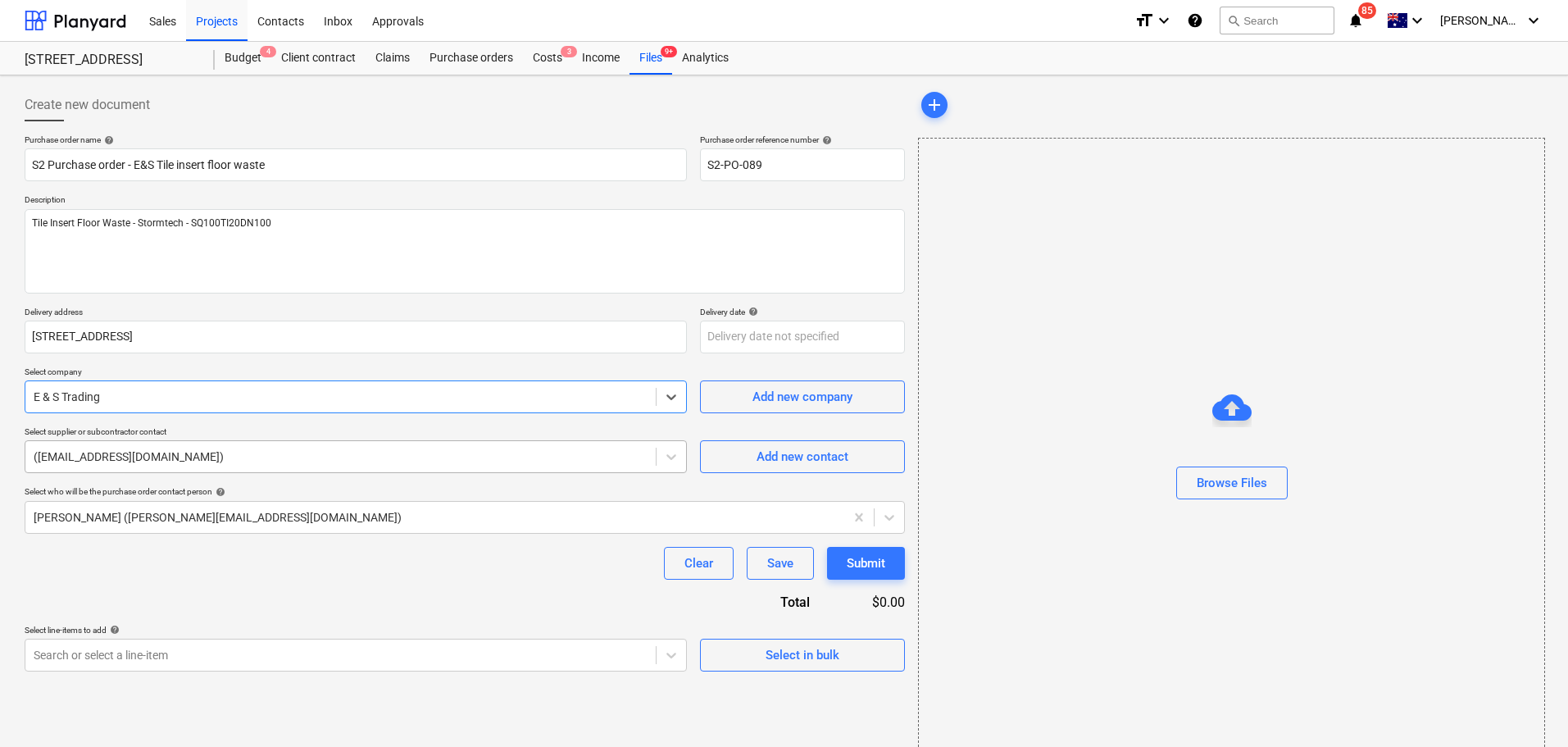
click at [162, 472] on div "([EMAIL_ADDRESS][DOMAIN_NAME])" at bounding box center [355, 456] width 662 height 33
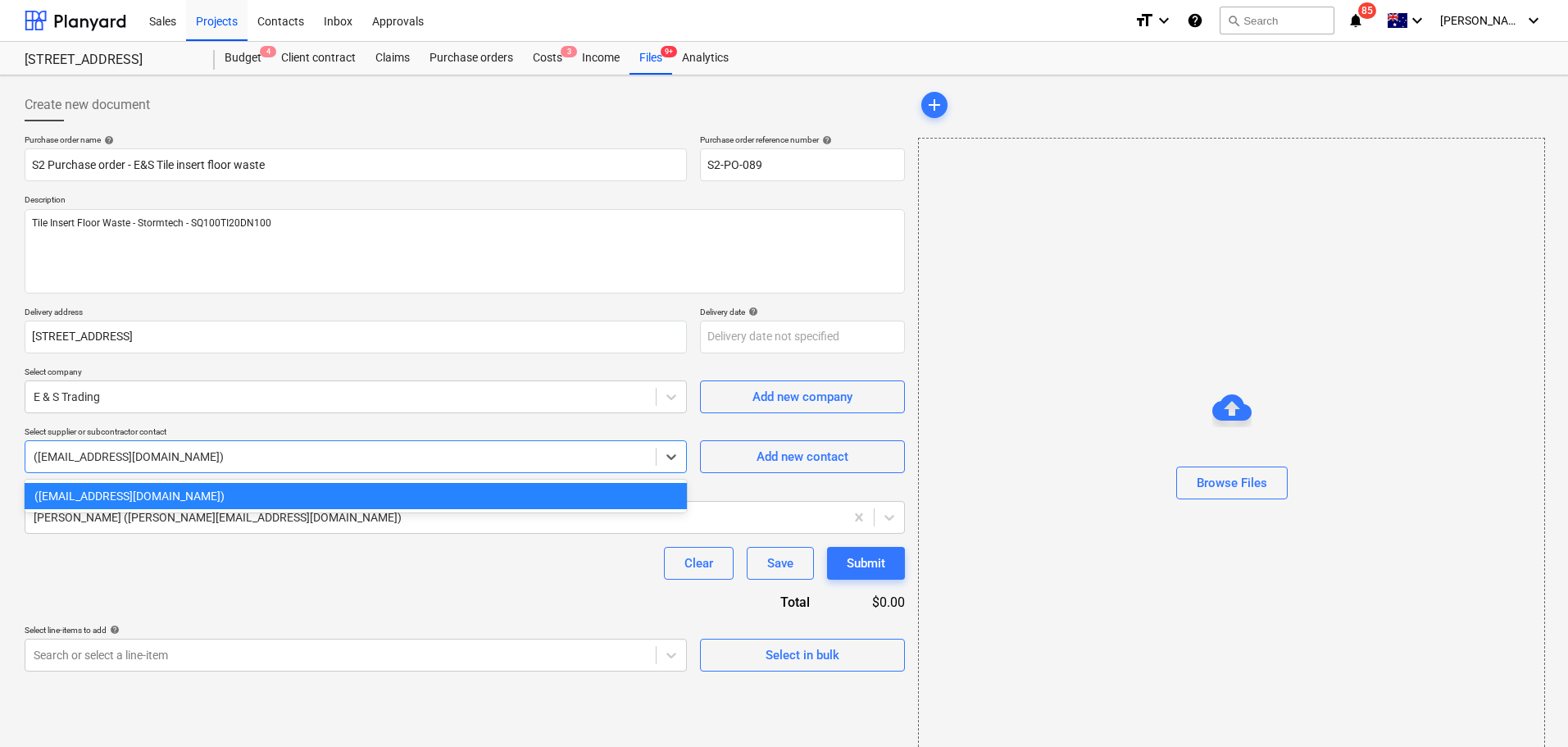
click at [162, 472] on div "([EMAIL_ADDRESS][DOMAIN_NAME])" at bounding box center [355, 456] width 662 height 33
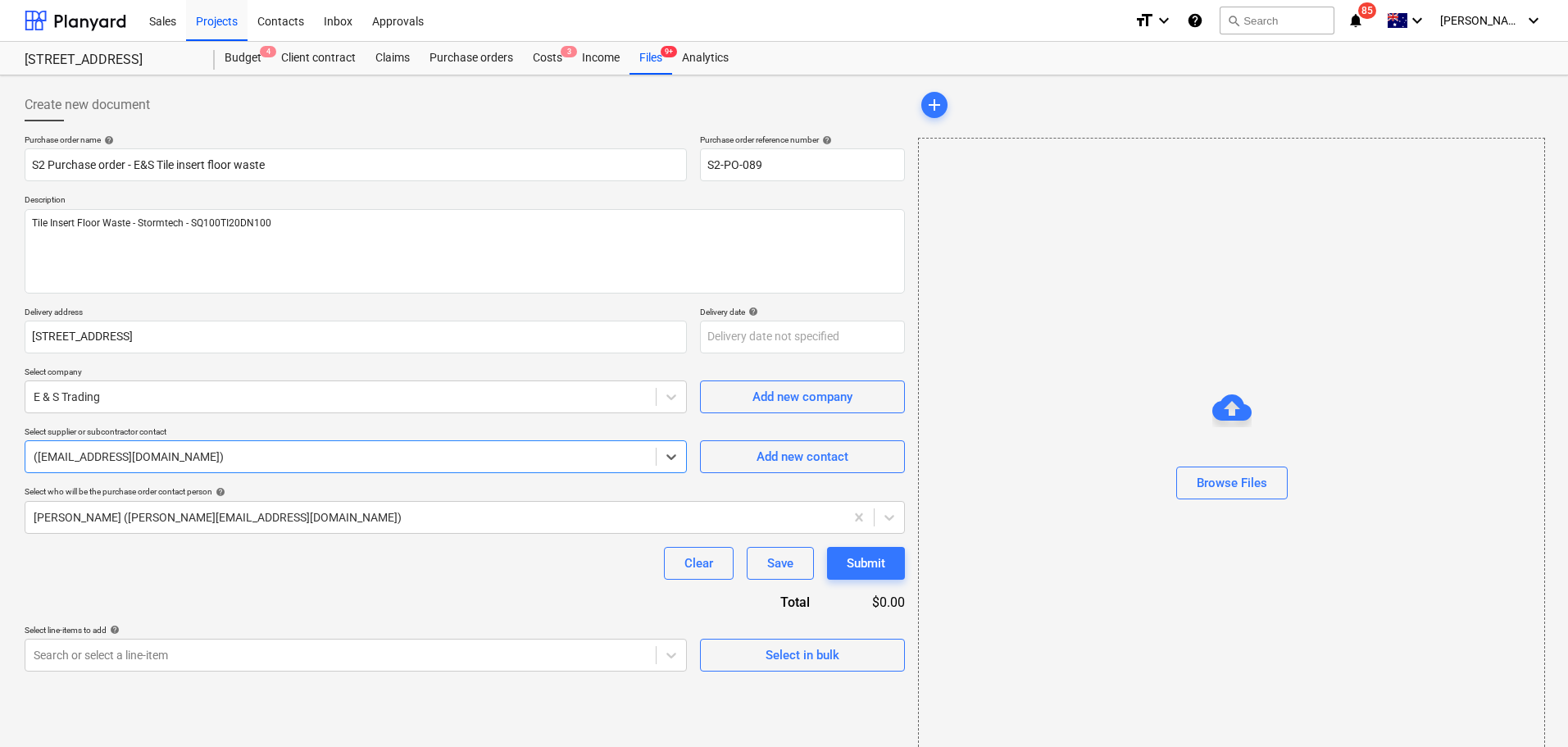
type textarea "x"
click at [149, 571] on div "Clear Save Submit" at bounding box center [465, 562] width 880 height 33
click at [94, 390] on div at bounding box center [340, 397] width 614 height 17
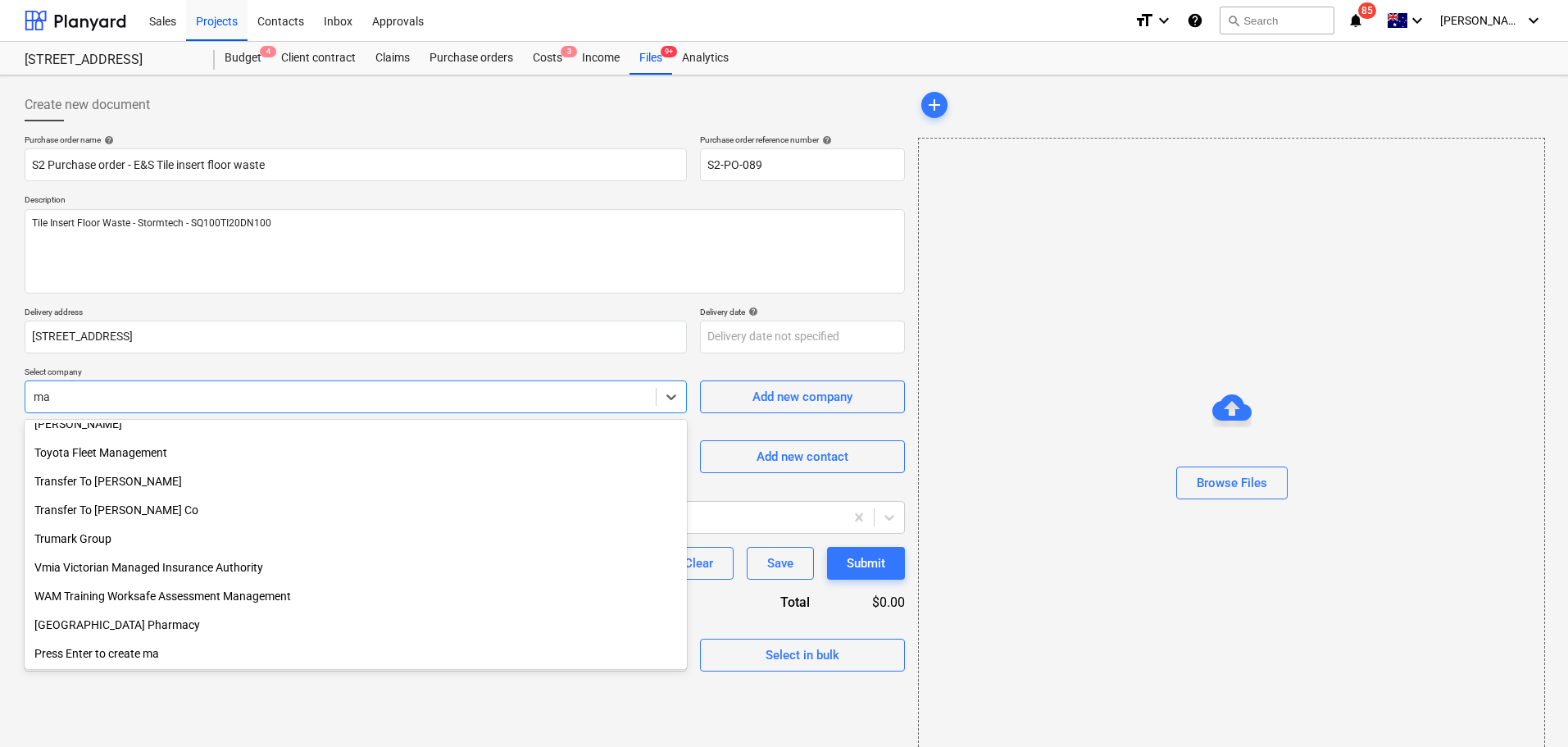
scroll to position [1704, 0]
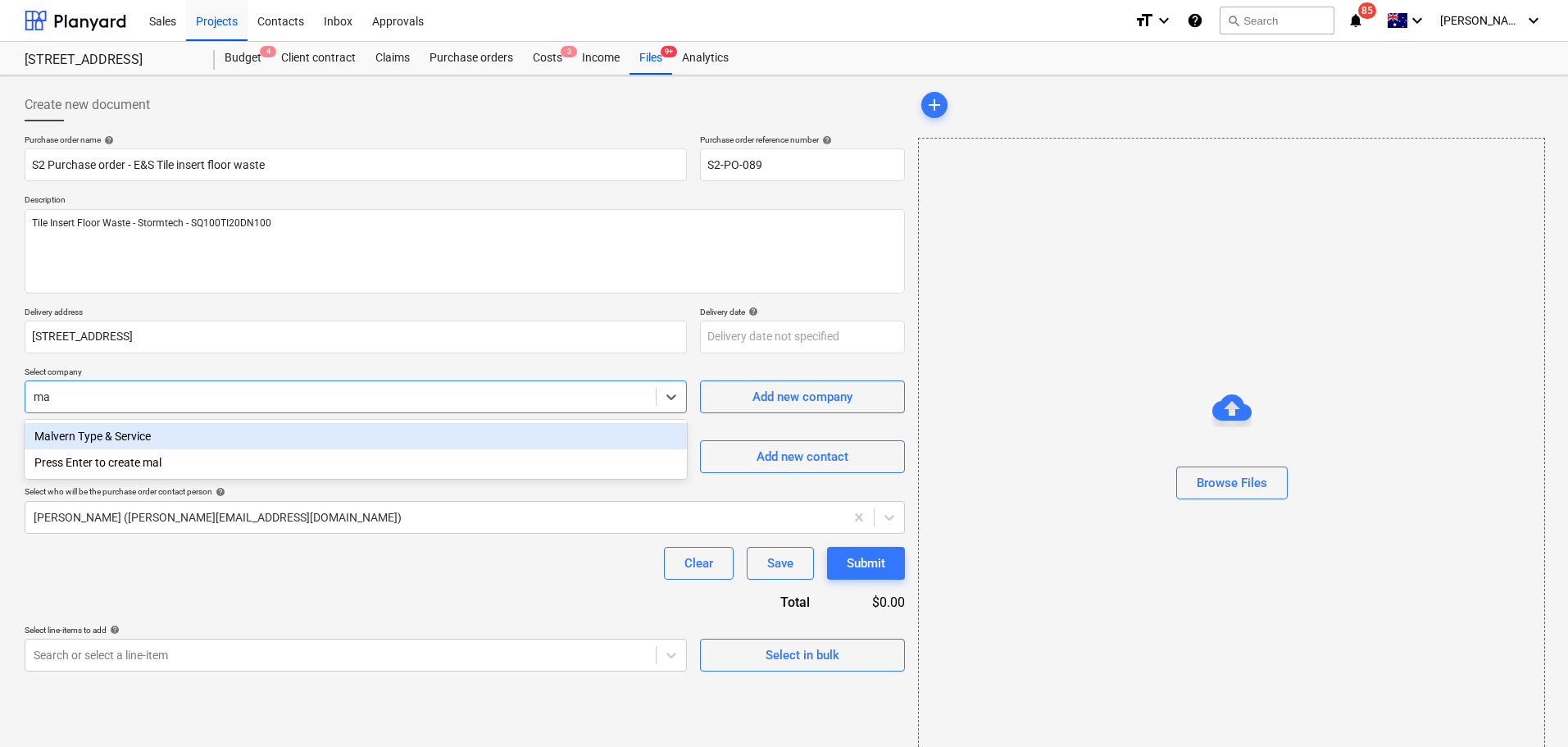
type input "m"
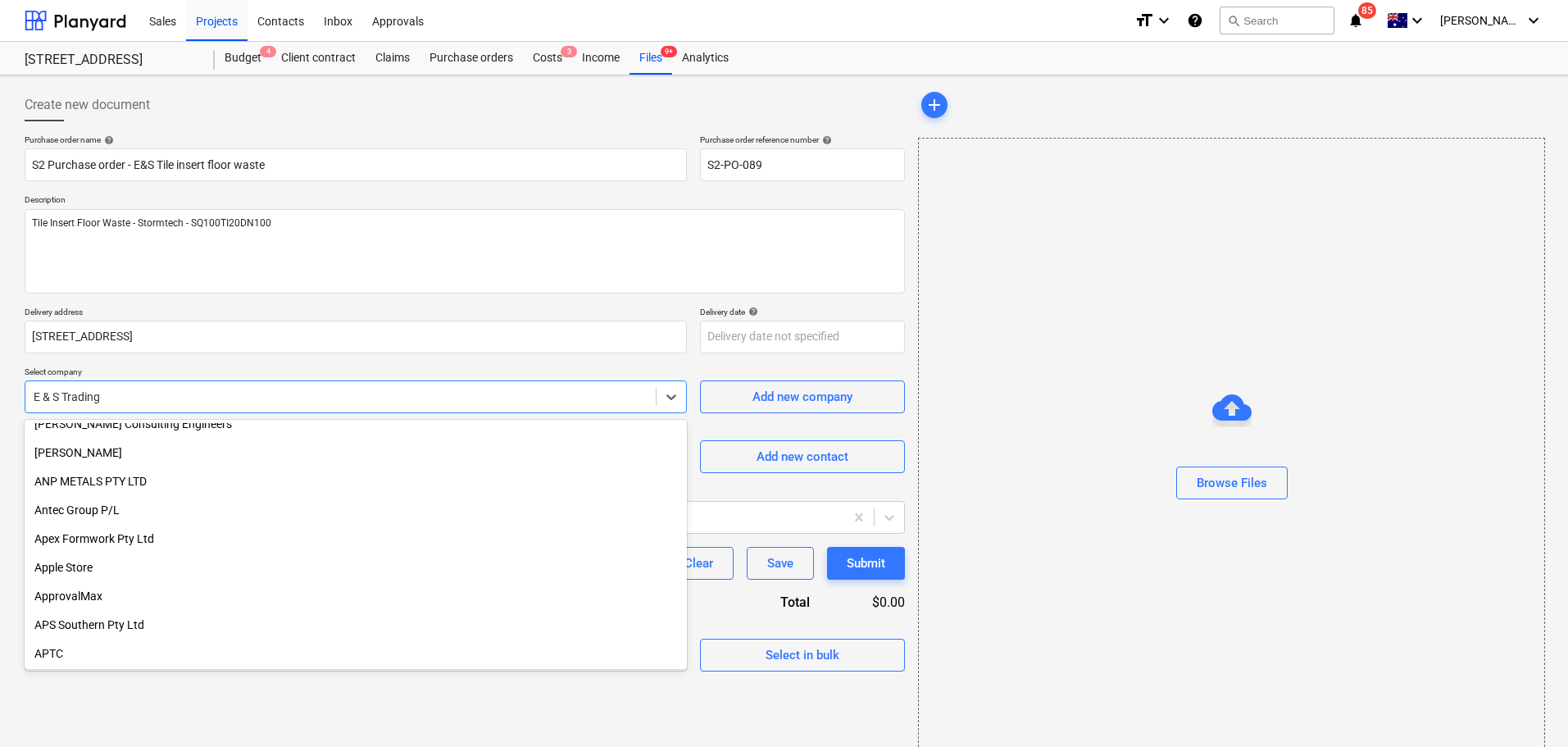
click at [243, 365] on div "Purchase order name help S2 Purchase order - E&S Tile insert floor waste Purcha…" at bounding box center [465, 403] width 880 height 537
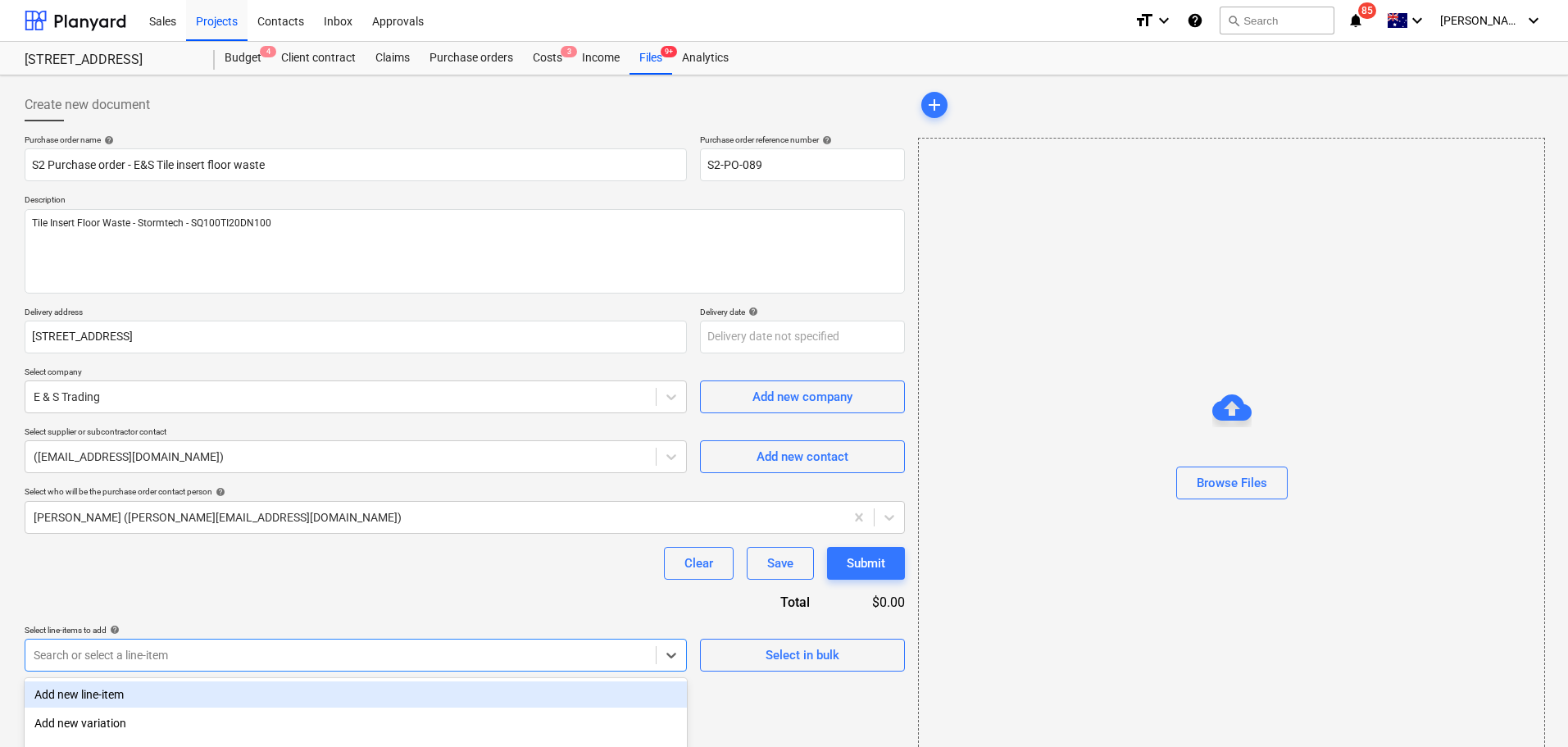
scroll to position [181, 0]
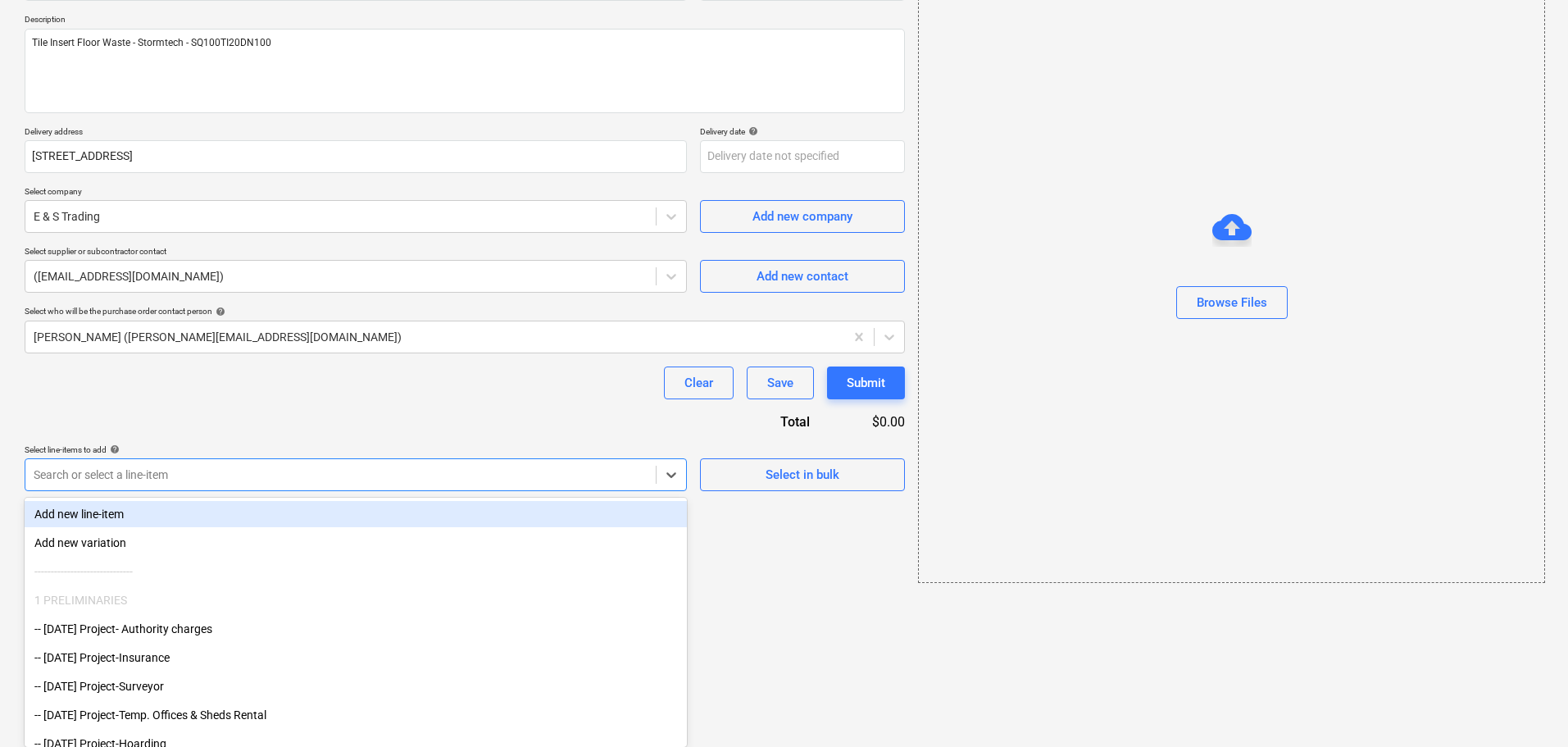
click at [521, 566] on body "Sales Projects Contacts Inbox Approvals format_size keyboard_arrow_down help se…" at bounding box center [784, 192] width 1568 height 747
type textarea "x"
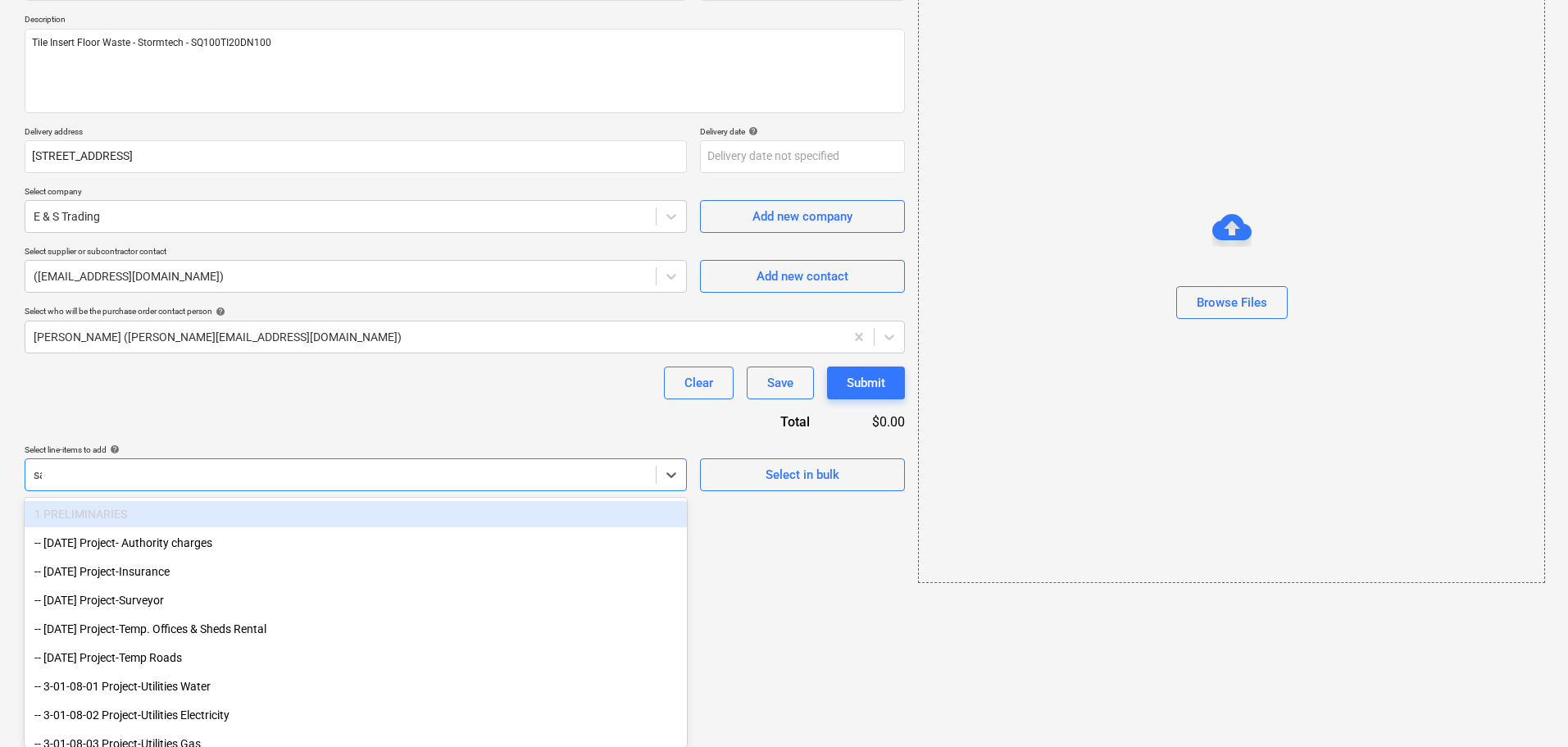
scroll to position [30, 0]
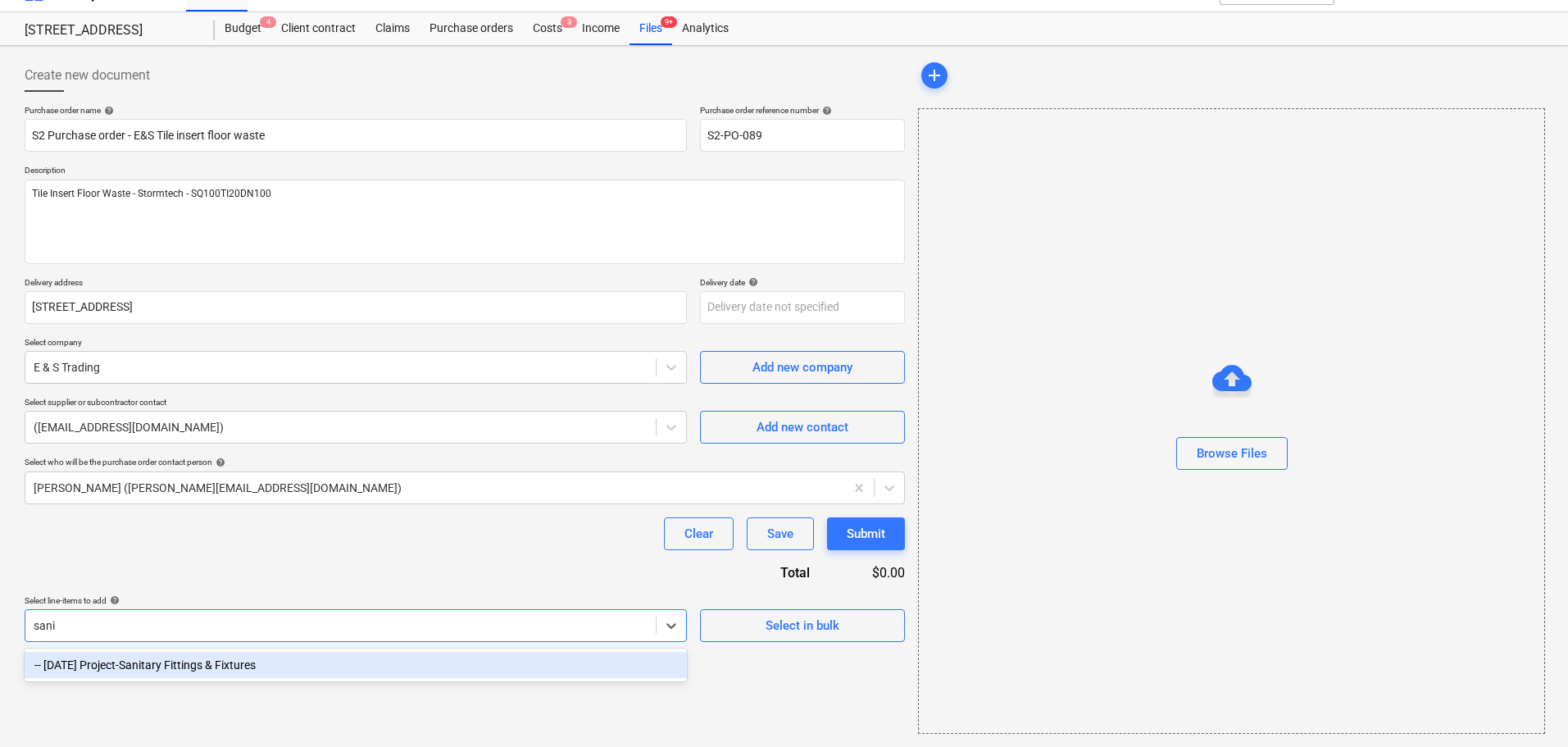
type input "sanit"
type textarea "x"
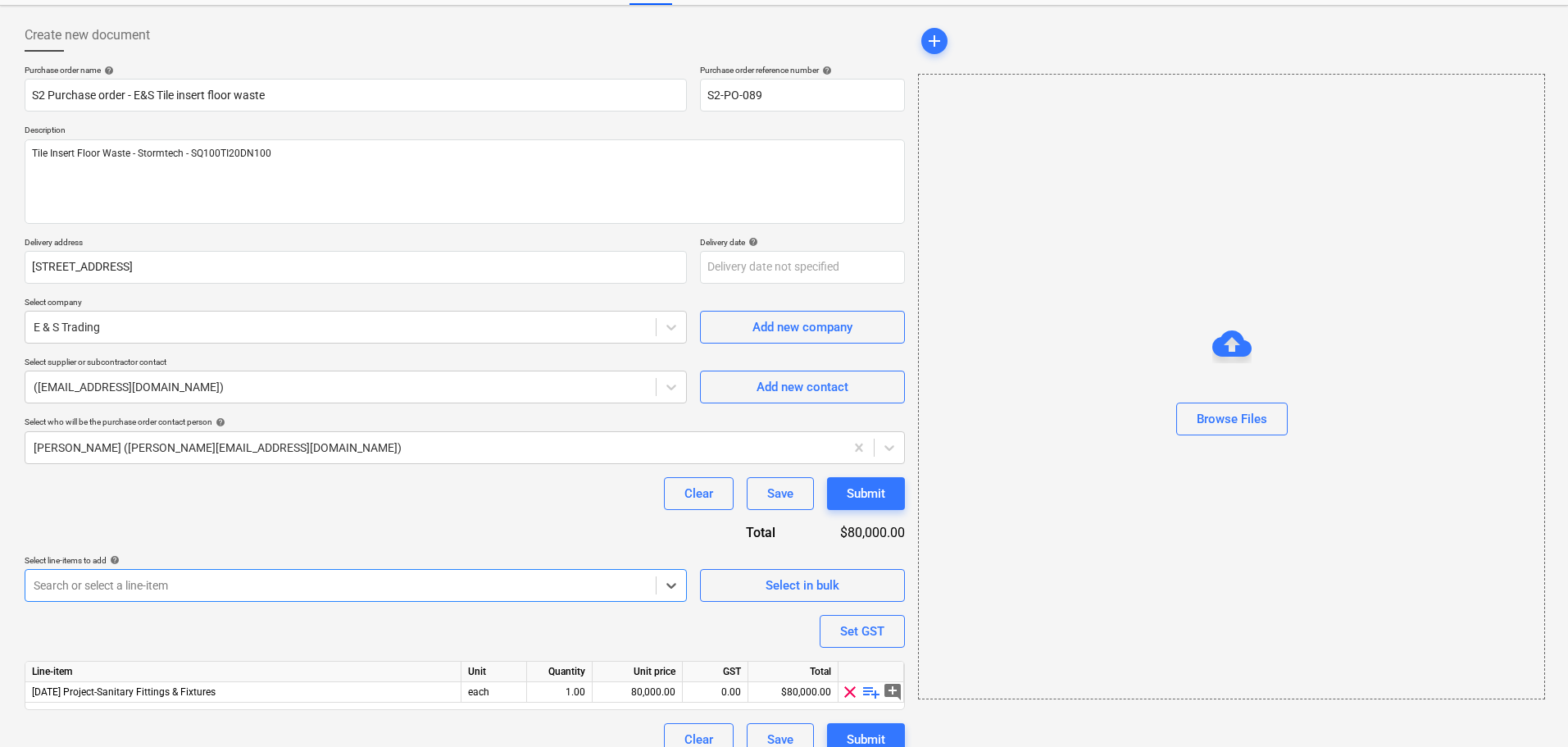
scroll to position [92, 0]
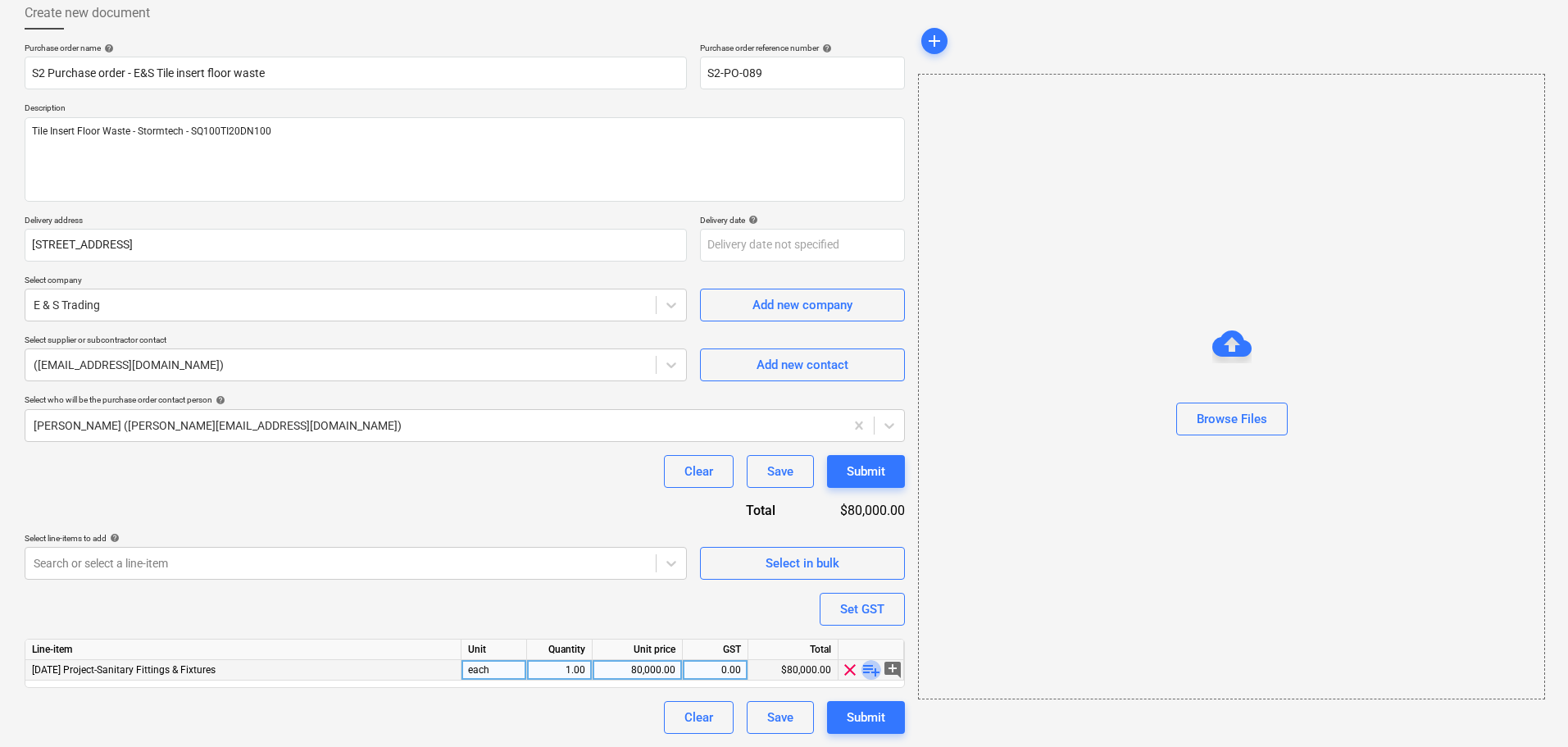
click at [866, 672] on span "playlist_add" at bounding box center [871, 670] width 20 height 20
type textarea "x"
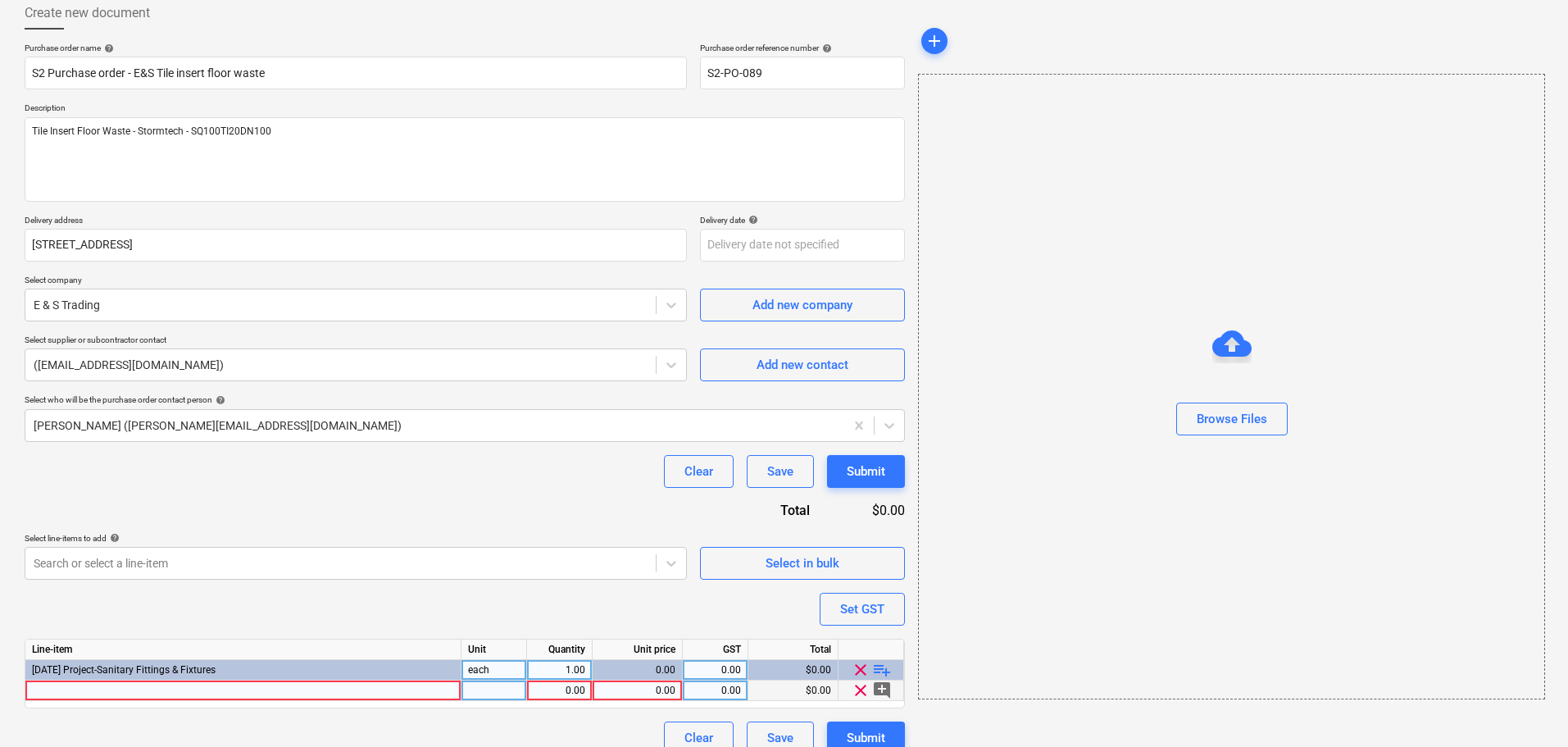
click at [299, 686] on div at bounding box center [244, 690] width 436 height 21
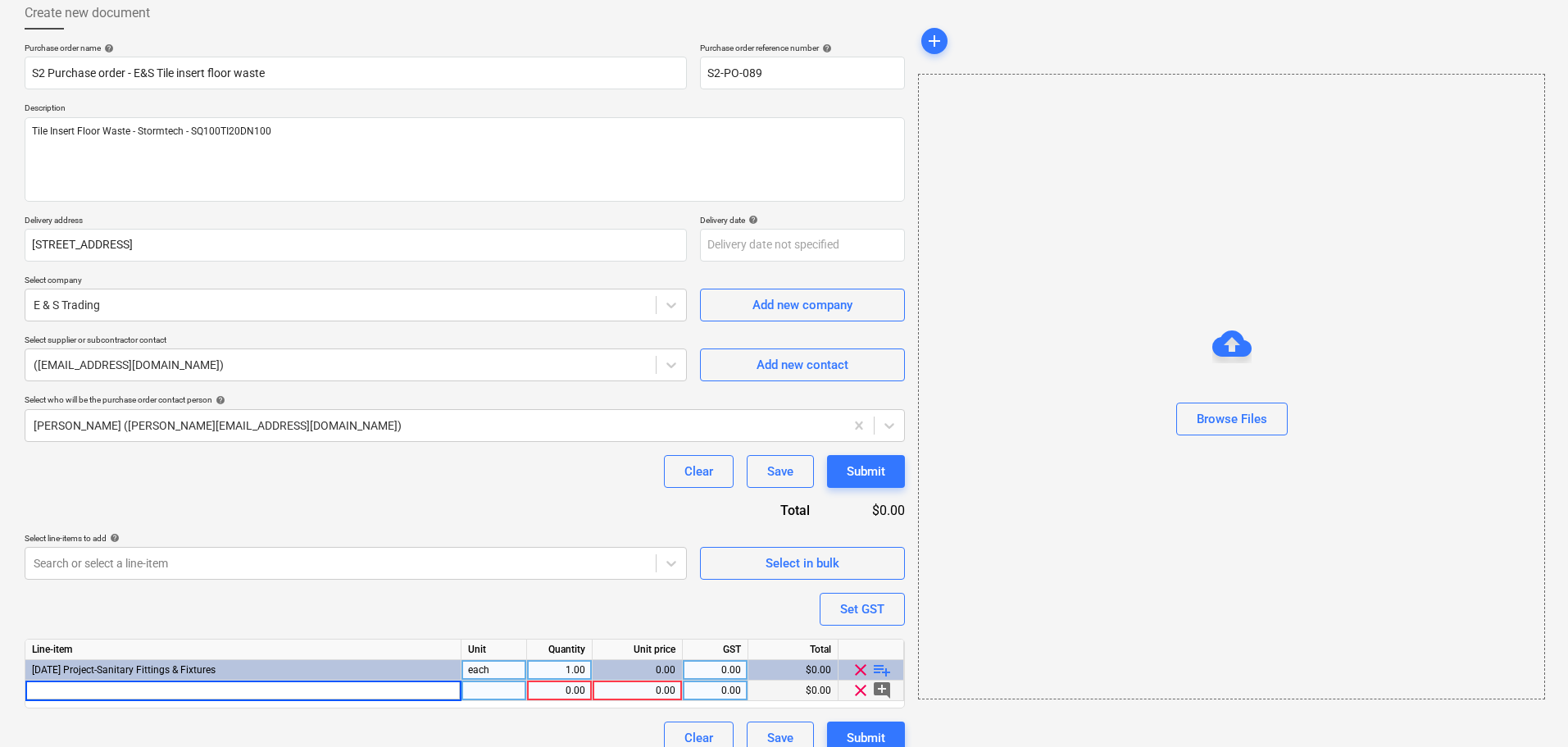
type input "$22.73"
type textarea "x"
click at [643, 687] on div "0.00" at bounding box center [636, 690] width 76 height 21
type input "$22.73"
type textarea "x"
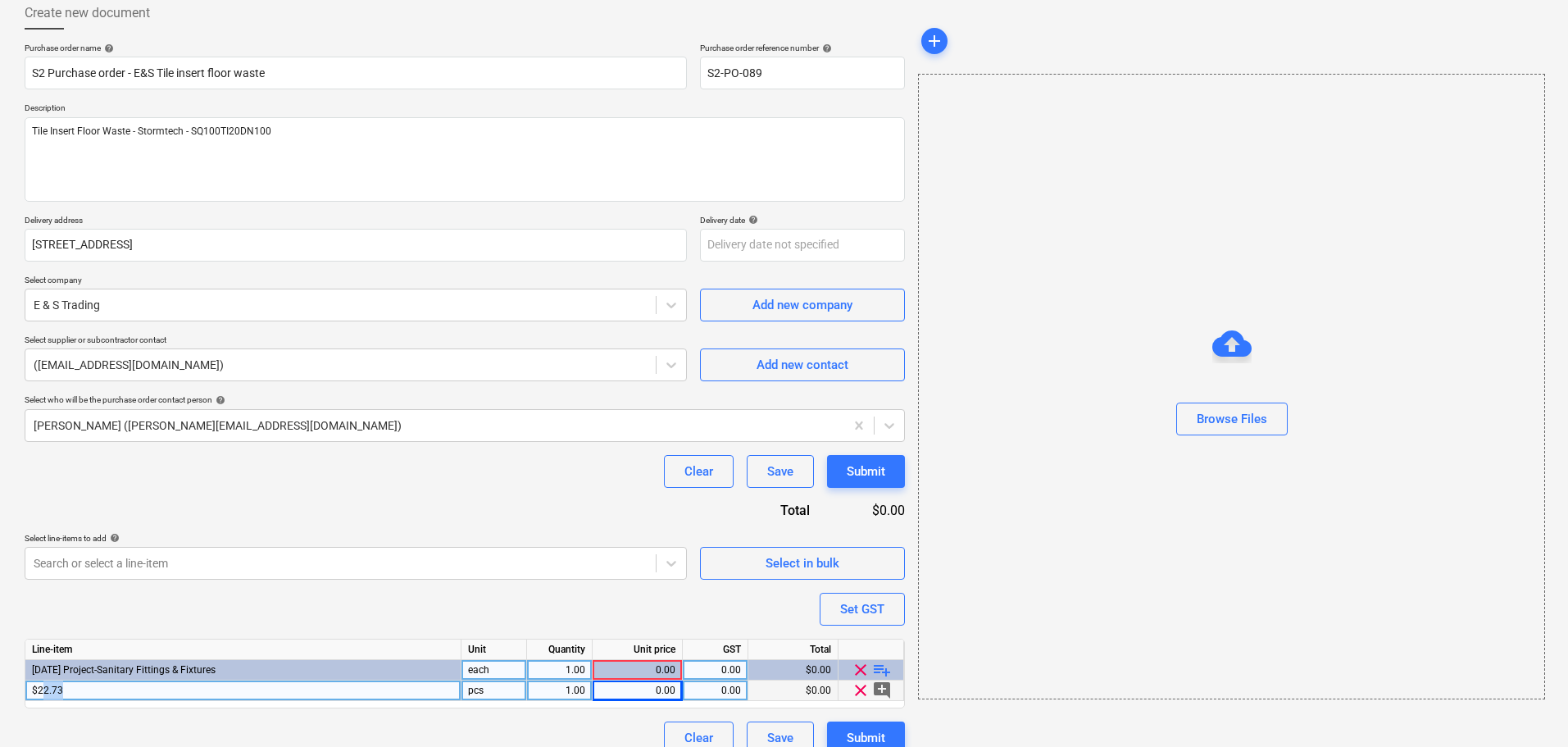
drag, startPoint x: 93, startPoint y: 694, endPoint x: 43, endPoint y: 692, distance: 50.0
click at [43, 692] on div "$22.73" at bounding box center [244, 690] width 436 height 21
type input "SQ100TI20DN100 Standard Tile Insert Floor Waste,"
type textarea "x"
type input "SQ100TI20DN100 Standard Tile Insert Floor Waste"
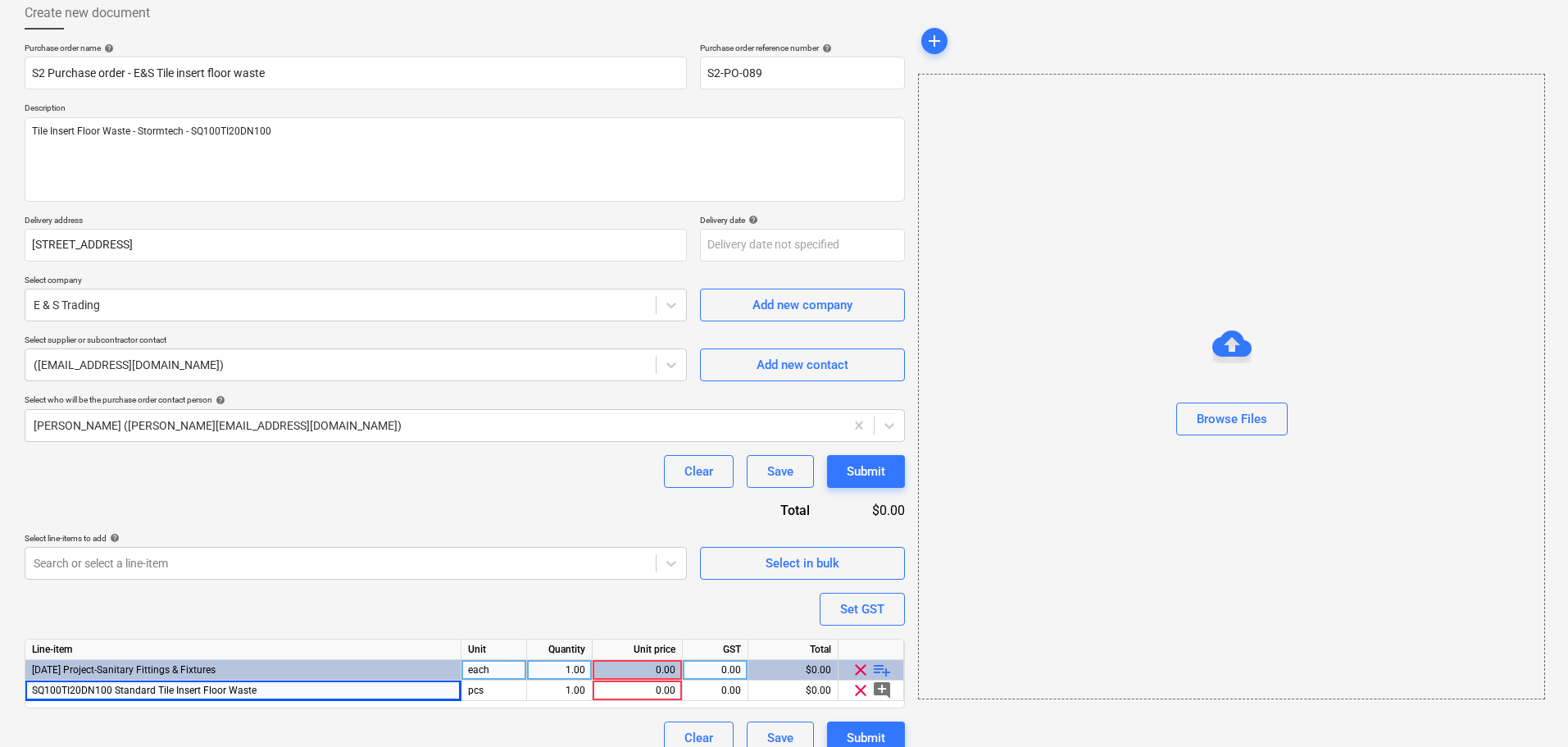
click at [880, 668] on span "playlist_add" at bounding box center [882, 670] width 20 height 20
type textarea "x"
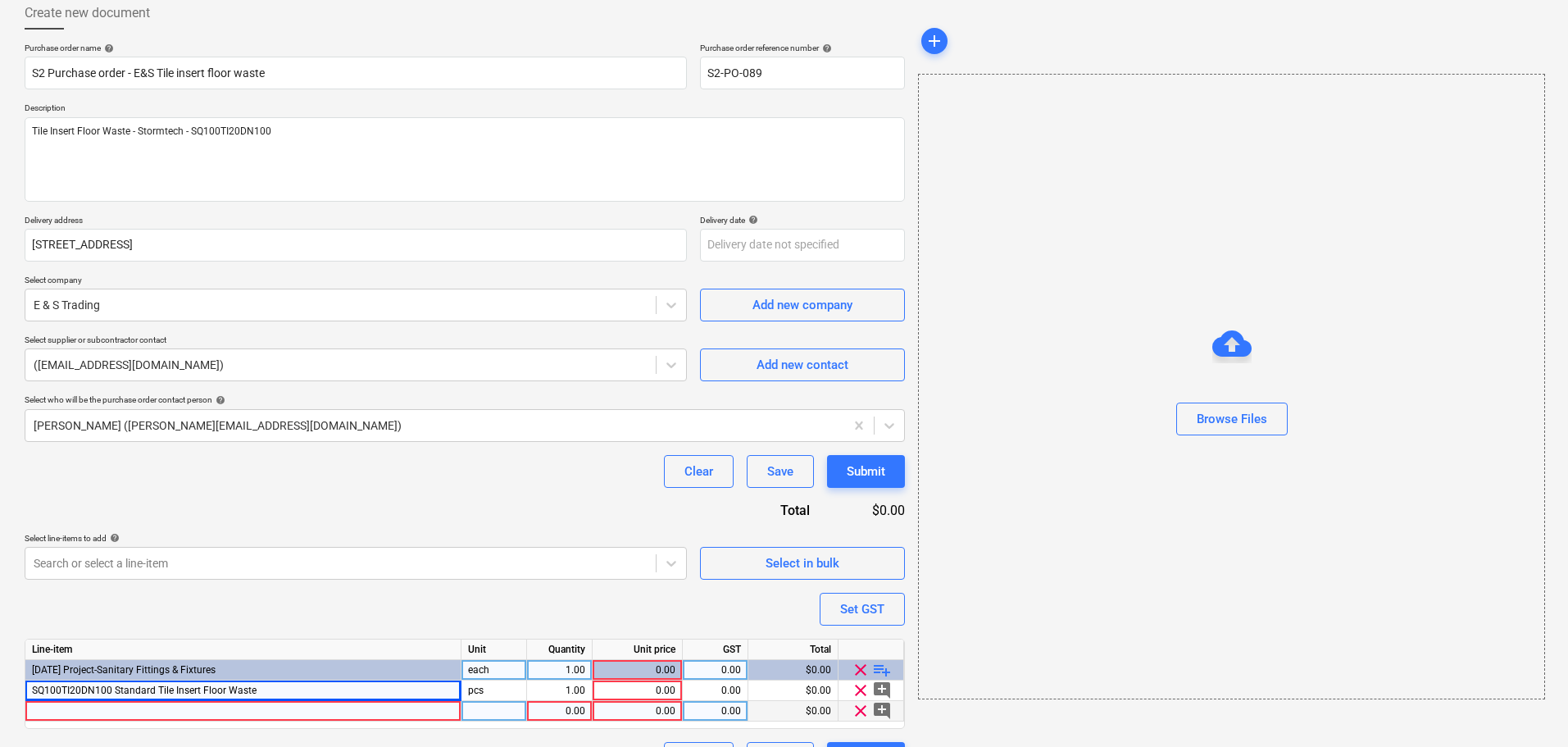
click at [187, 709] on div at bounding box center [244, 710] width 436 height 21
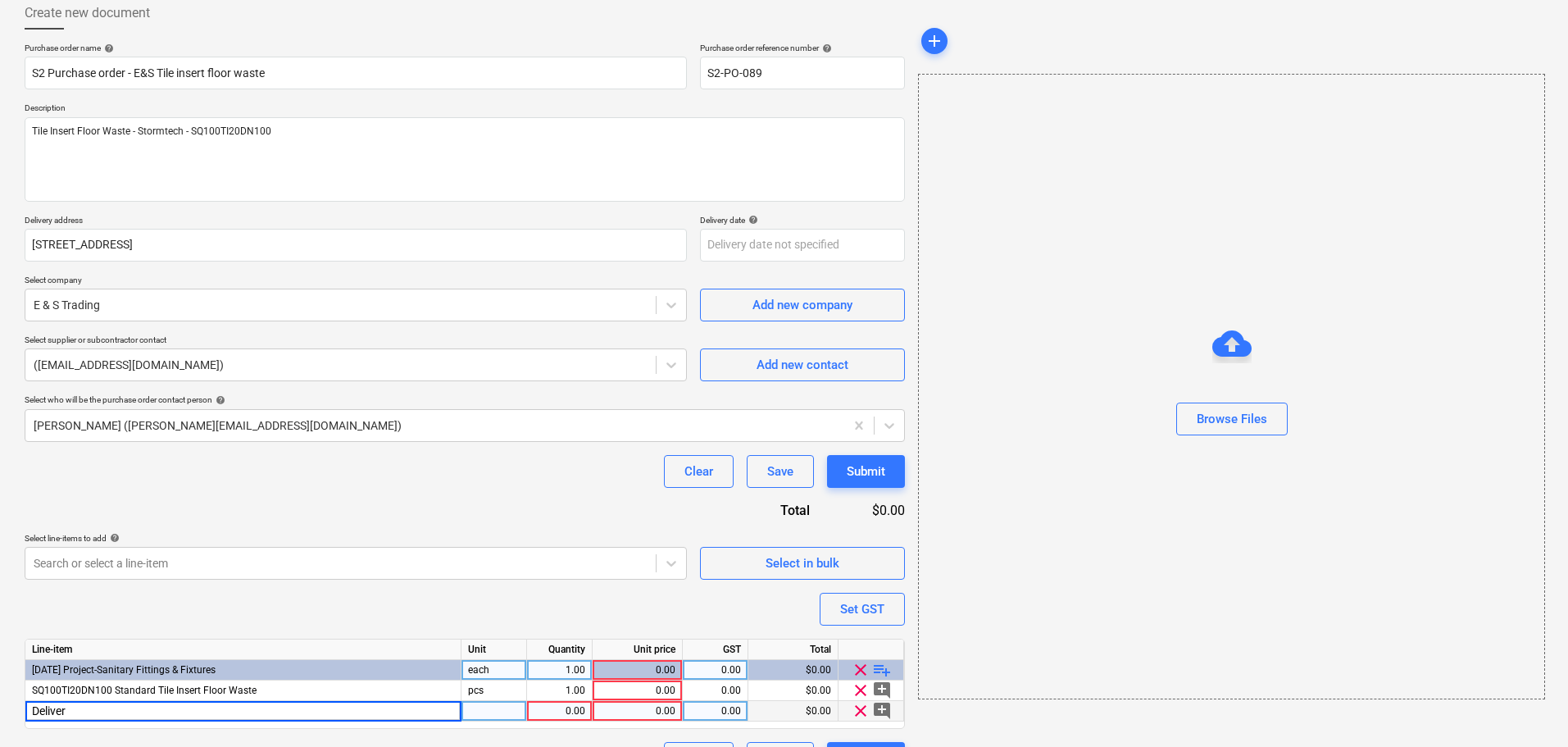
type input "Delivery"
type textarea "x"
click at [727, 697] on div "0.00" at bounding box center [714, 690] width 51 height 21
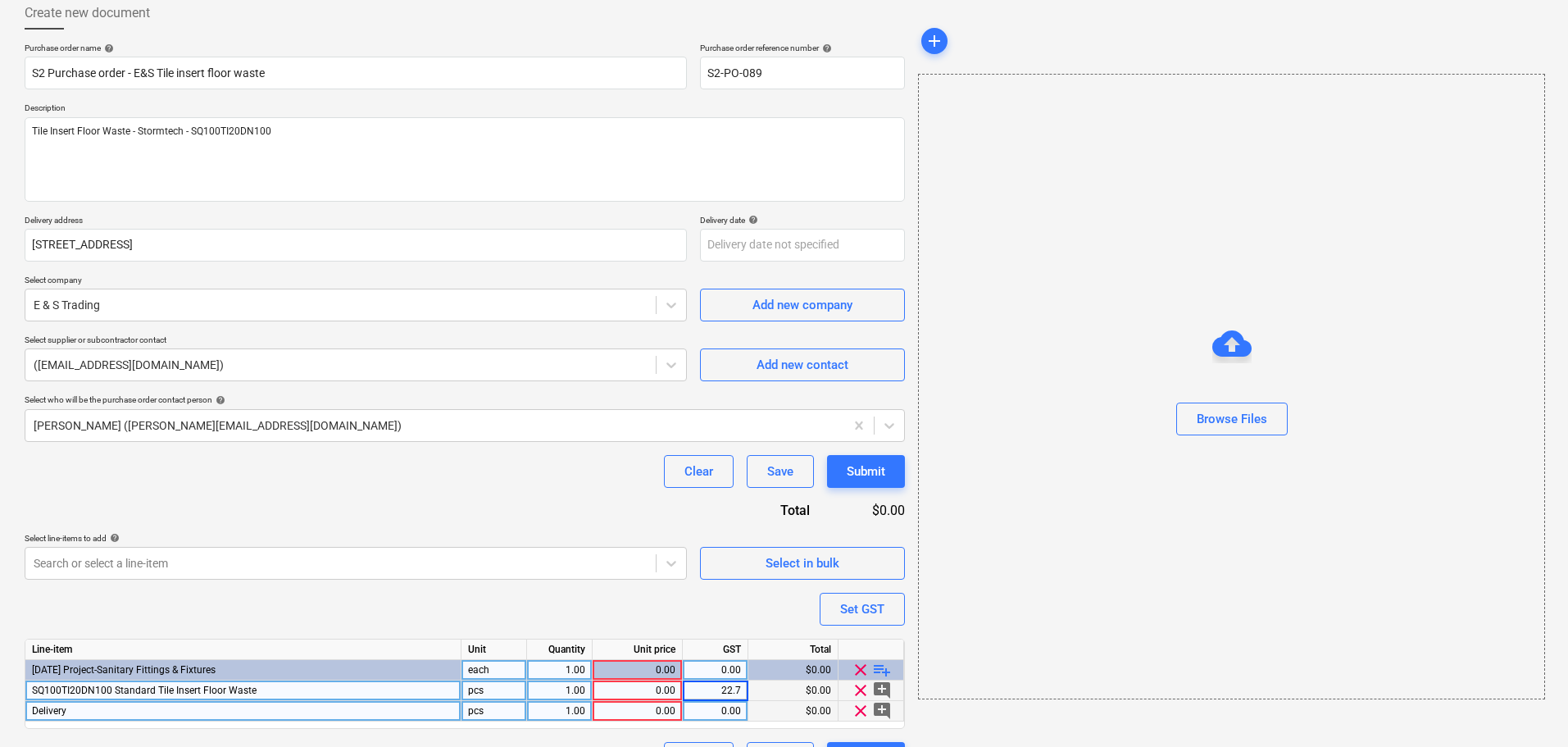
type input "22.73"
type textarea "x"
click at [651, 693] on div "0.00" at bounding box center [636, 690] width 76 height 21
click at [727, 691] on div "22.73" at bounding box center [714, 690] width 51 height 21
click at [727, 691] on input "22.73" at bounding box center [715, 690] width 65 height 20
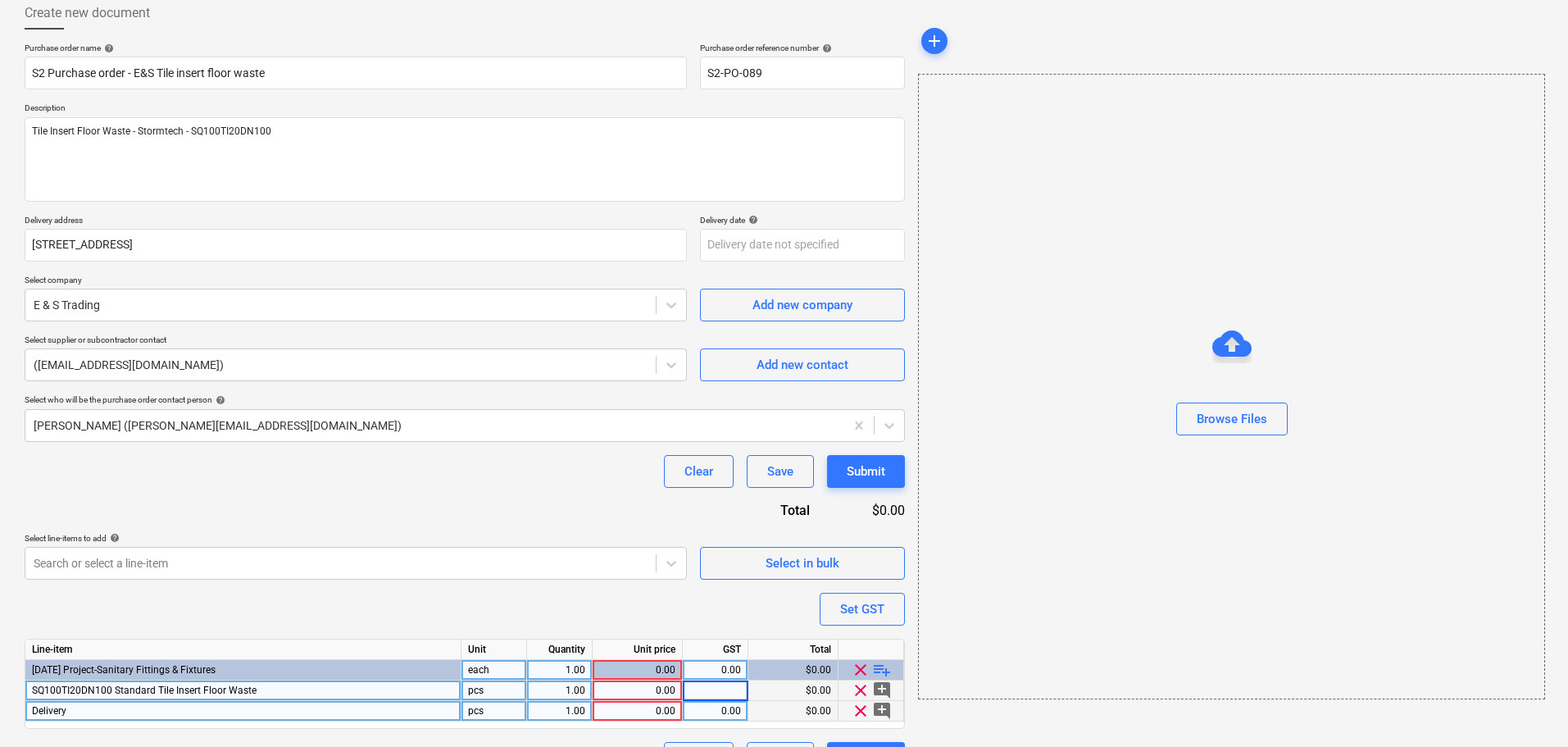
type textarea "x"
click at [635, 684] on div "0.00" at bounding box center [636, 690] width 76 height 21
type input "22.73"
click at [635, 684] on input "22.73" at bounding box center [636, 690] width 90 height 20
type textarea "x"
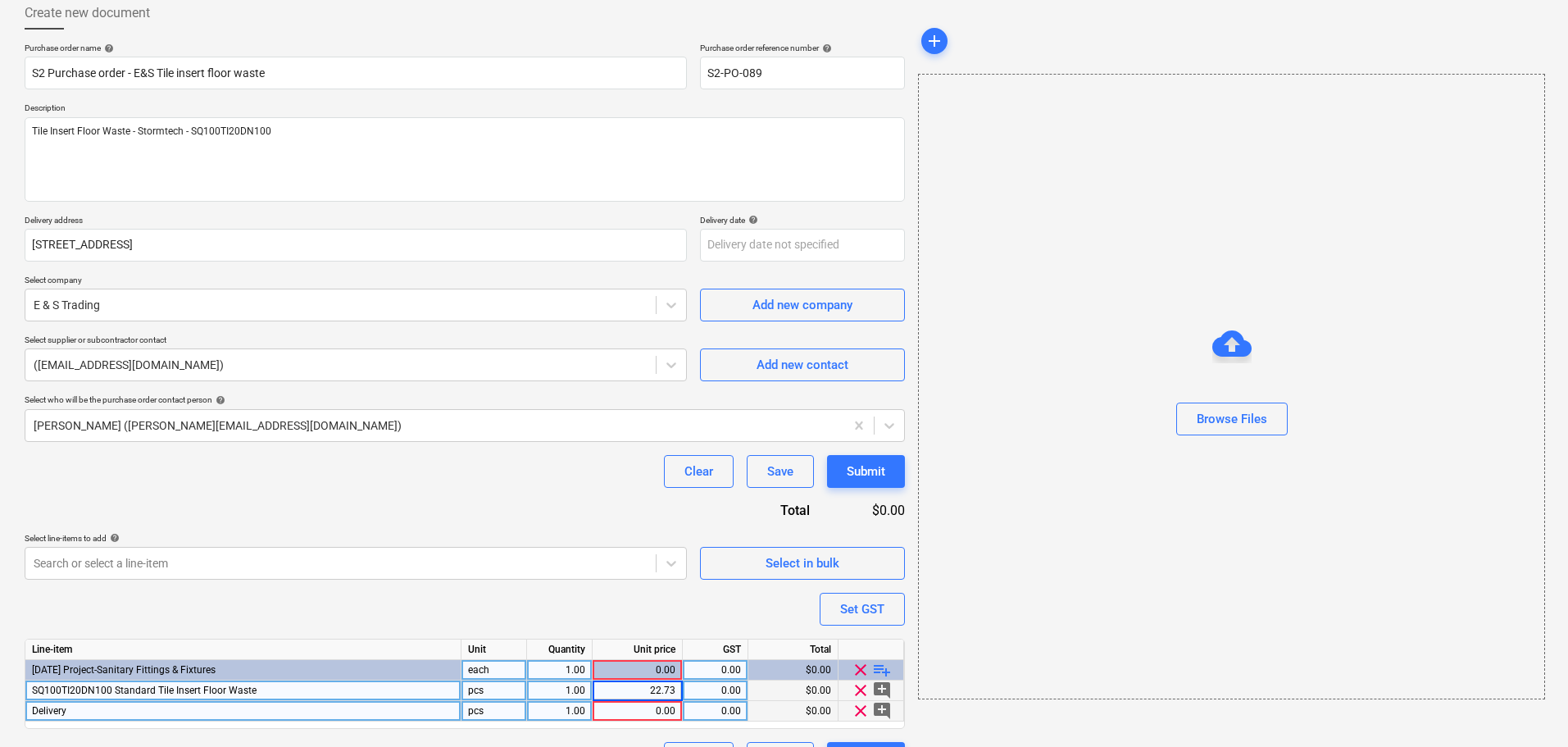
click at [548, 687] on div "1.00" at bounding box center [560, 690] width 51 height 21
type input "56"
click at [577, 617] on div "Purchase order name help S2 Purchase order - E&S Tile insert floor waste Purcha…" at bounding box center [465, 409] width 880 height 732
type textarea "x"
click at [648, 716] on div "0.00" at bounding box center [636, 710] width 76 height 21
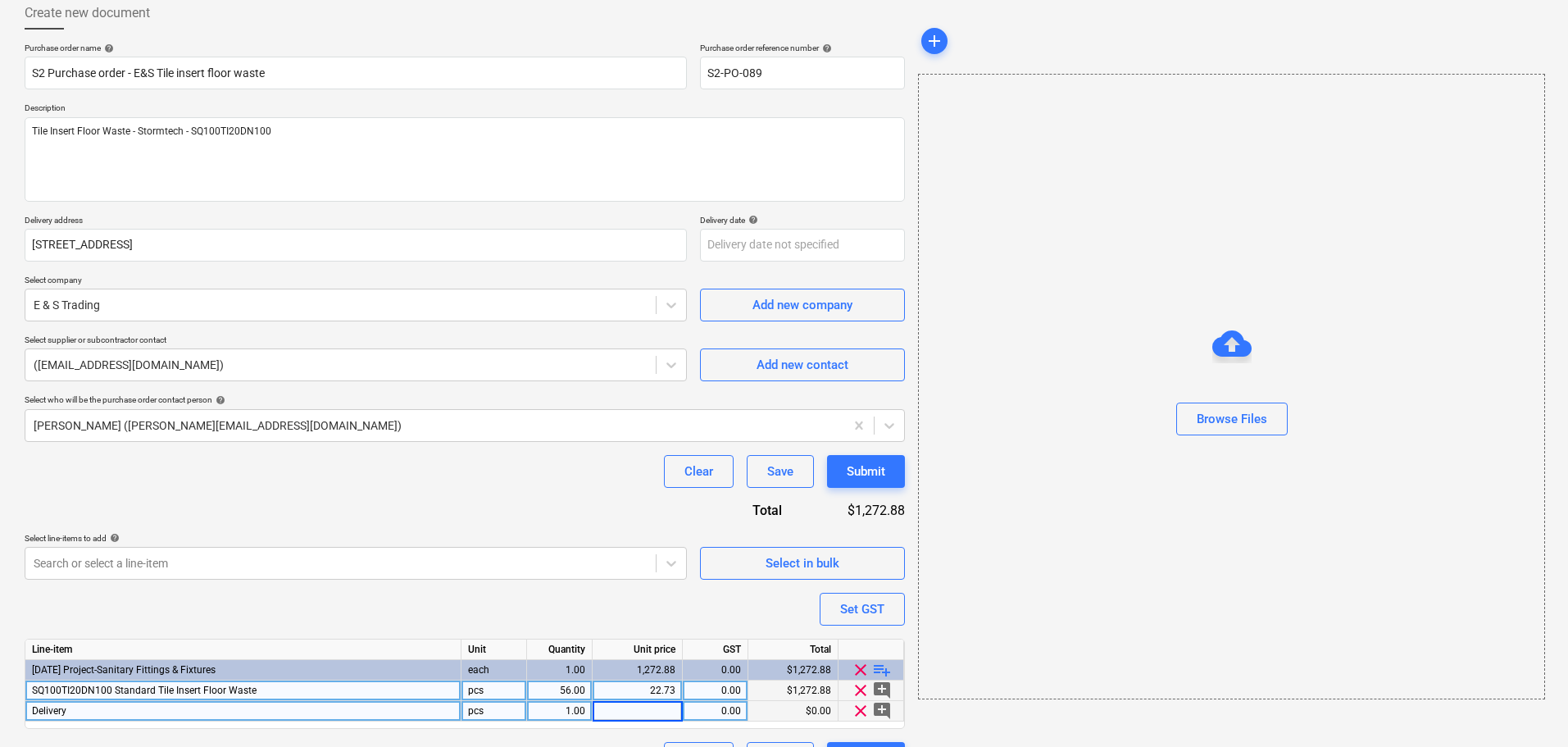
type input "$72.73"
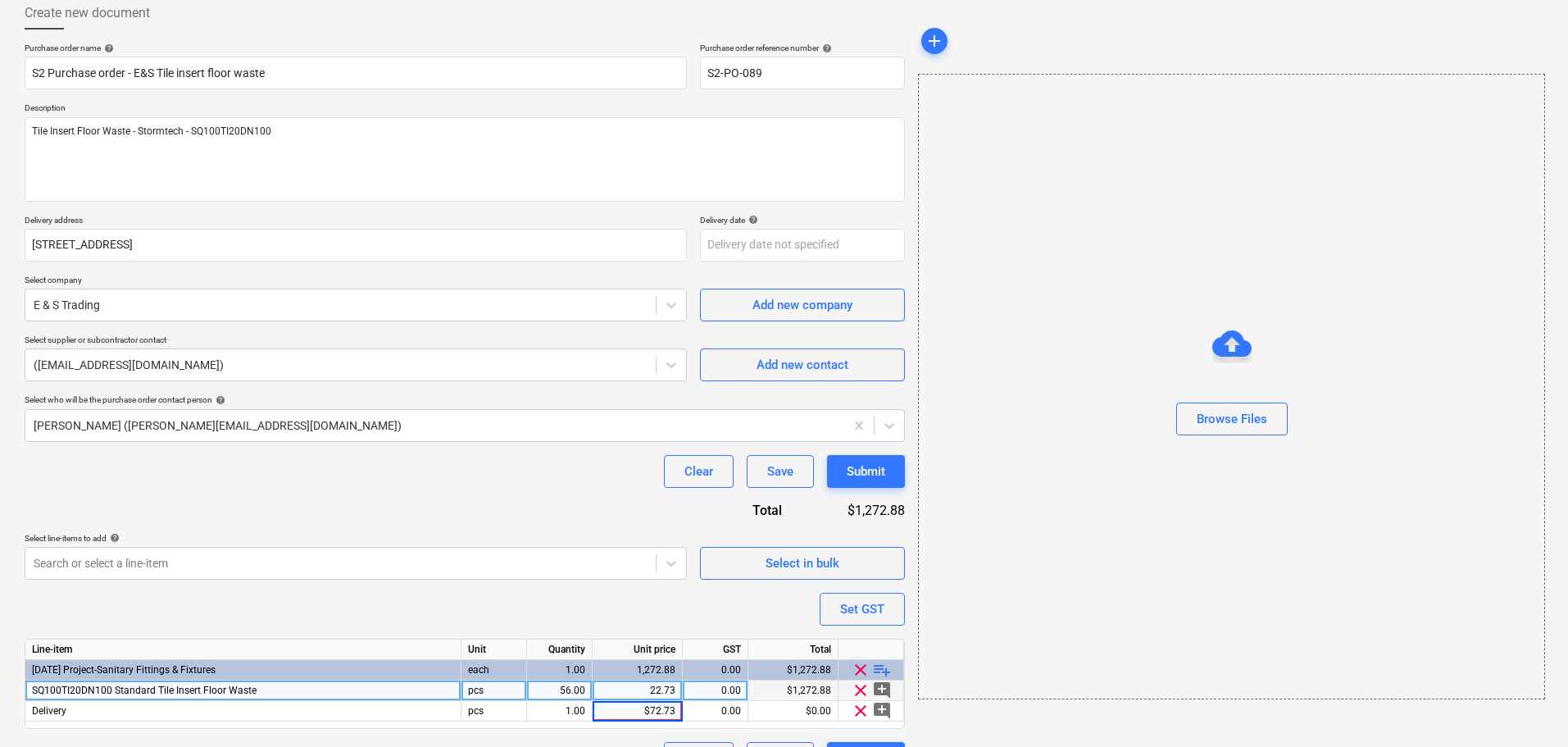
click at [524, 610] on div "Purchase order name help S2 Purchase order - E&S Tile insert floor waste Purcha…" at bounding box center [465, 409] width 880 height 732
type textarea "x"
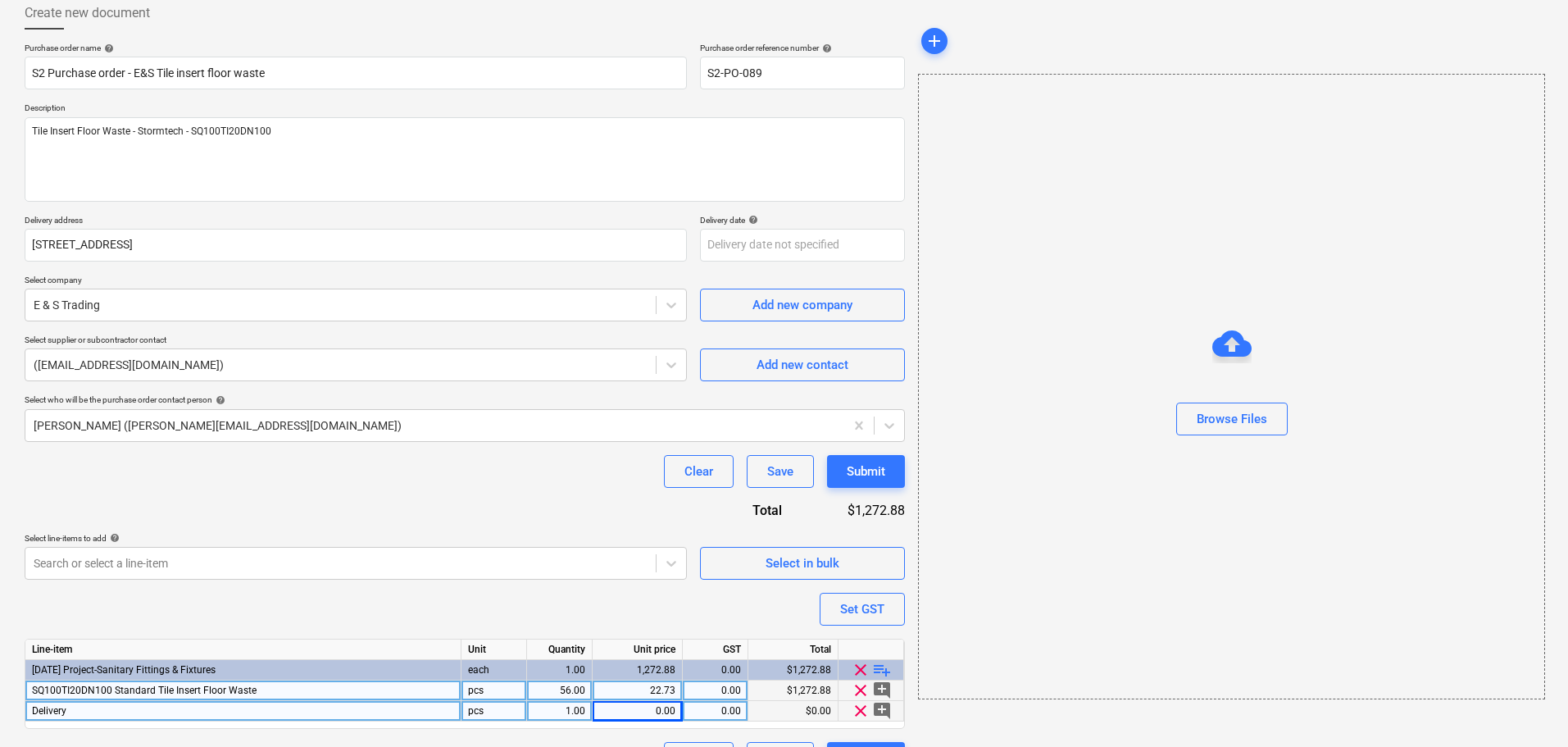
click at [669, 709] on div "0.00" at bounding box center [636, 710] width 76 height 21
click at [647, 711] on input "$72.73" at bounding box center [636, 710] width 90 height 20
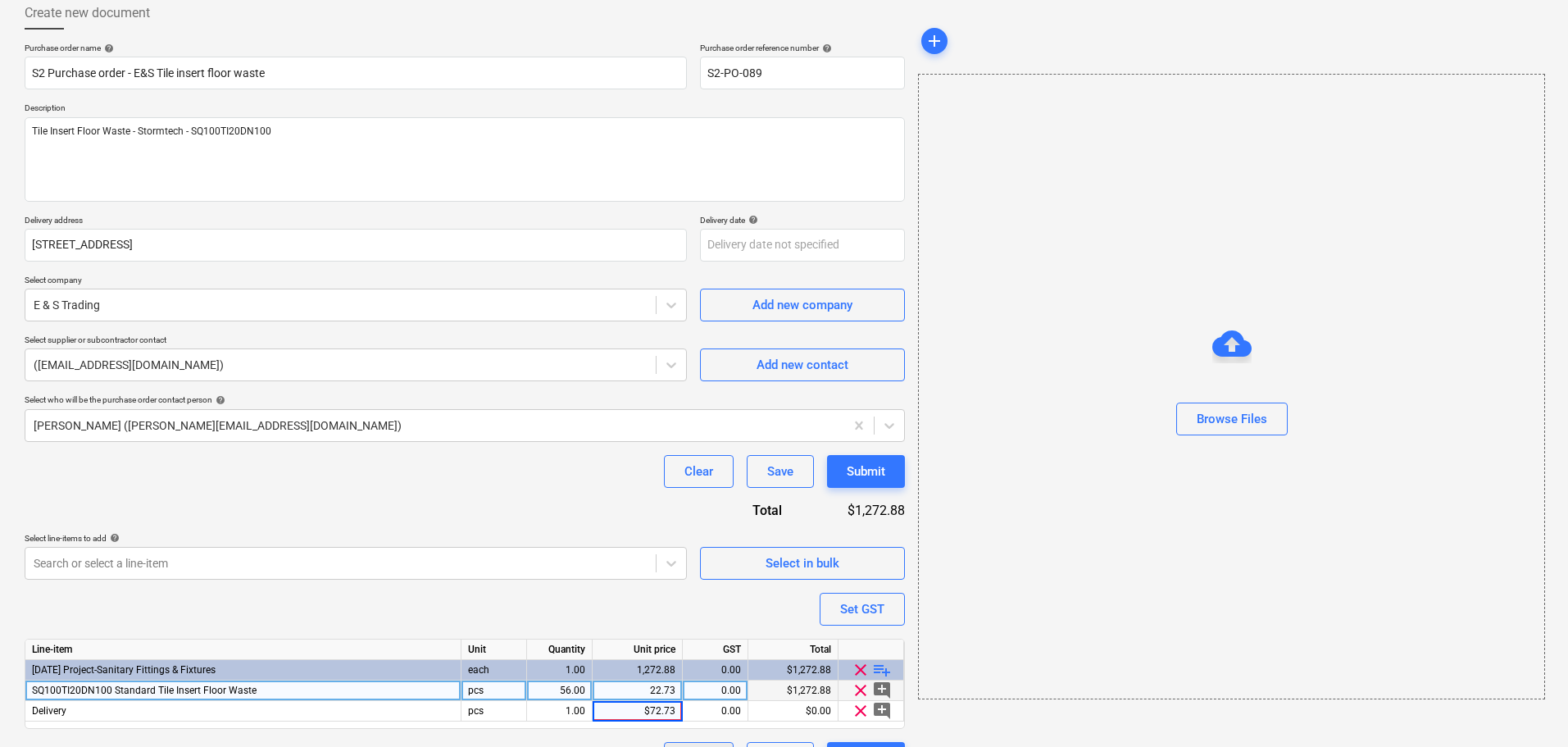
type input "72.73"
click at [592, 628] on div "Purchase order name help S2 Purchase order - E&S Tile insert floor waste Purcha…" at bounding box center [465, 409] width 880 height 732
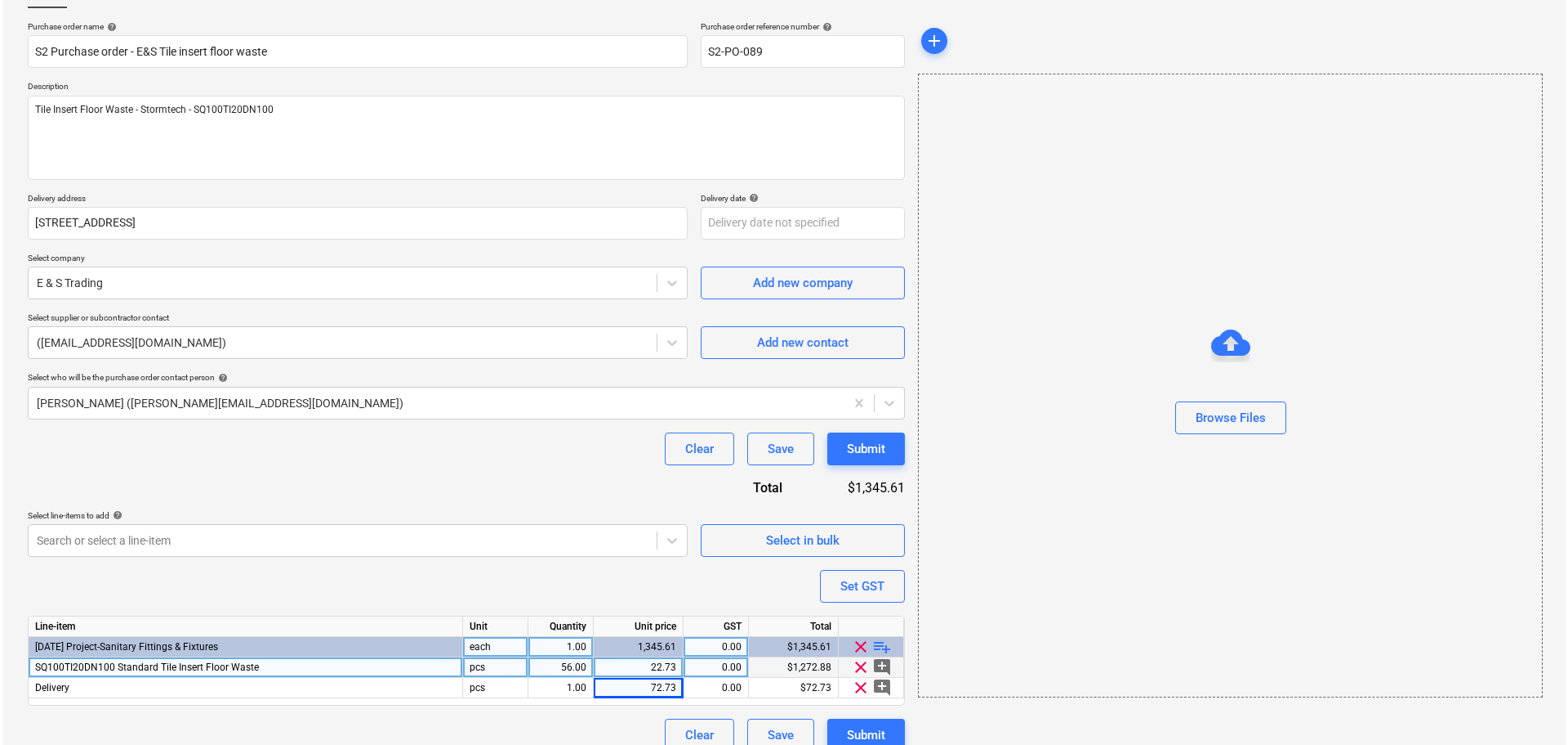
scroll to position [133, 0]
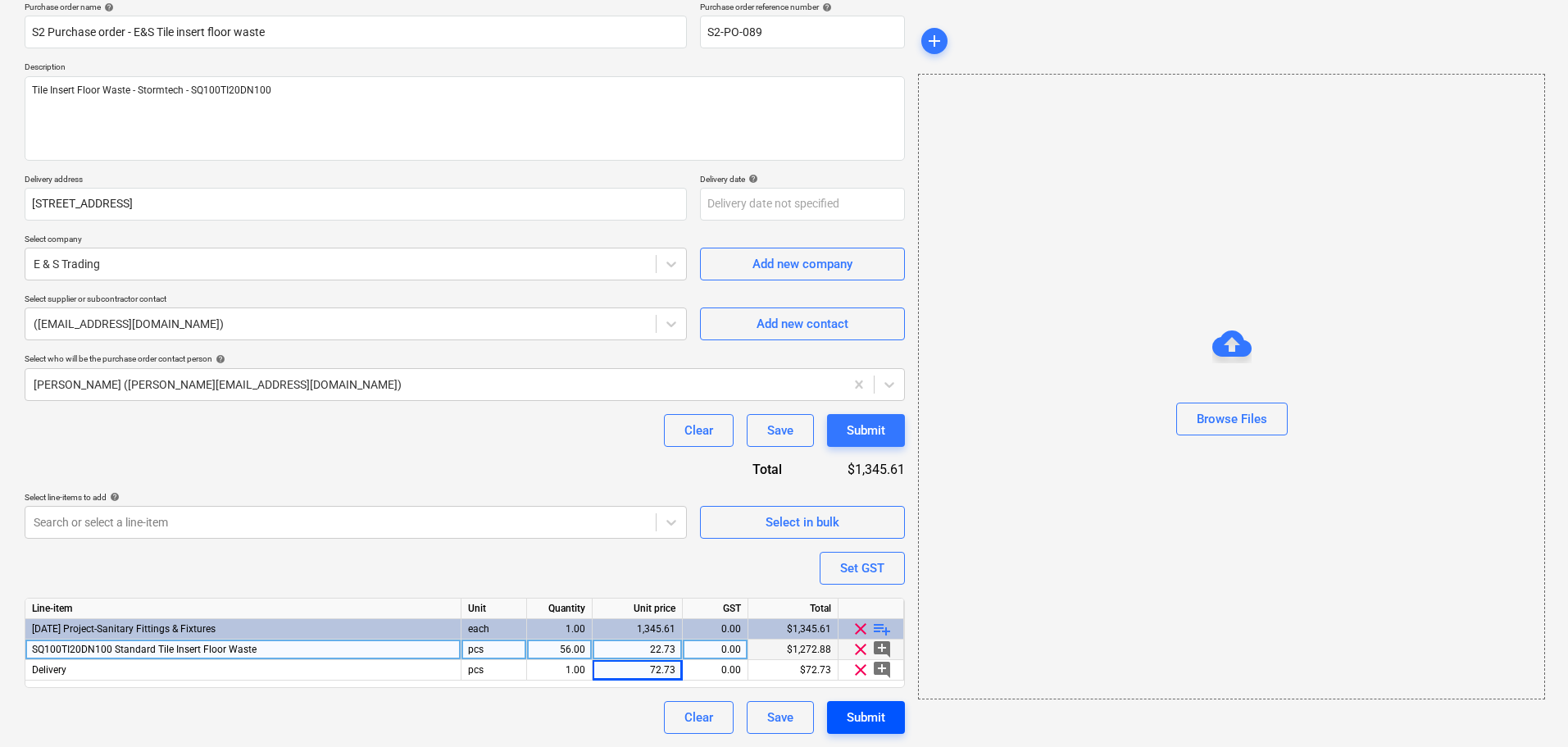
click at [881, 718] on div "Submit" at bounding box center [865, 717] width 38 height 22
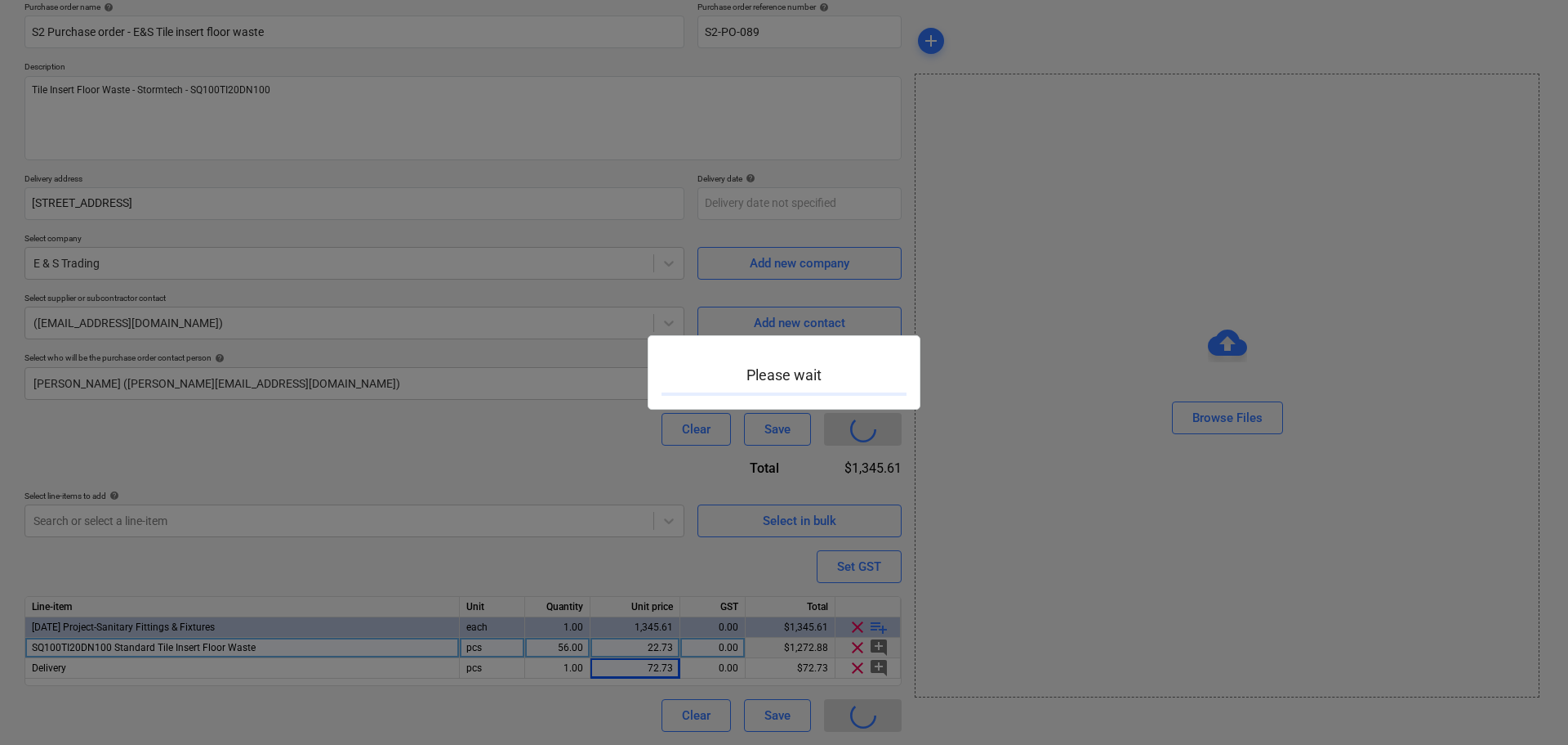
type textarea "x"
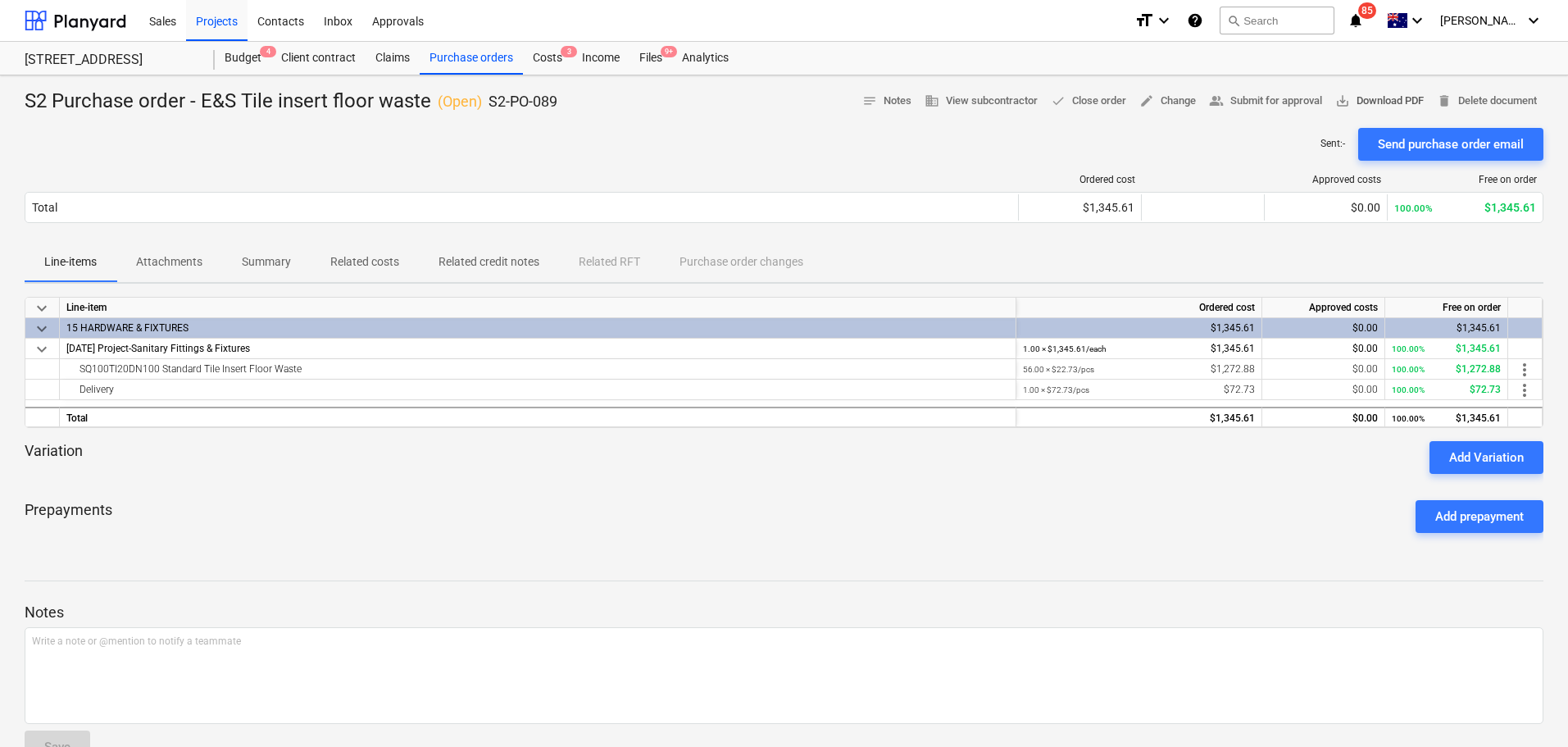
click at [1369, 106] on span "save_alt Download PDF" at bounding box center [1380, 101] width 89 height 19
